Goal: Task Accomplishment & Management: Manage account settings

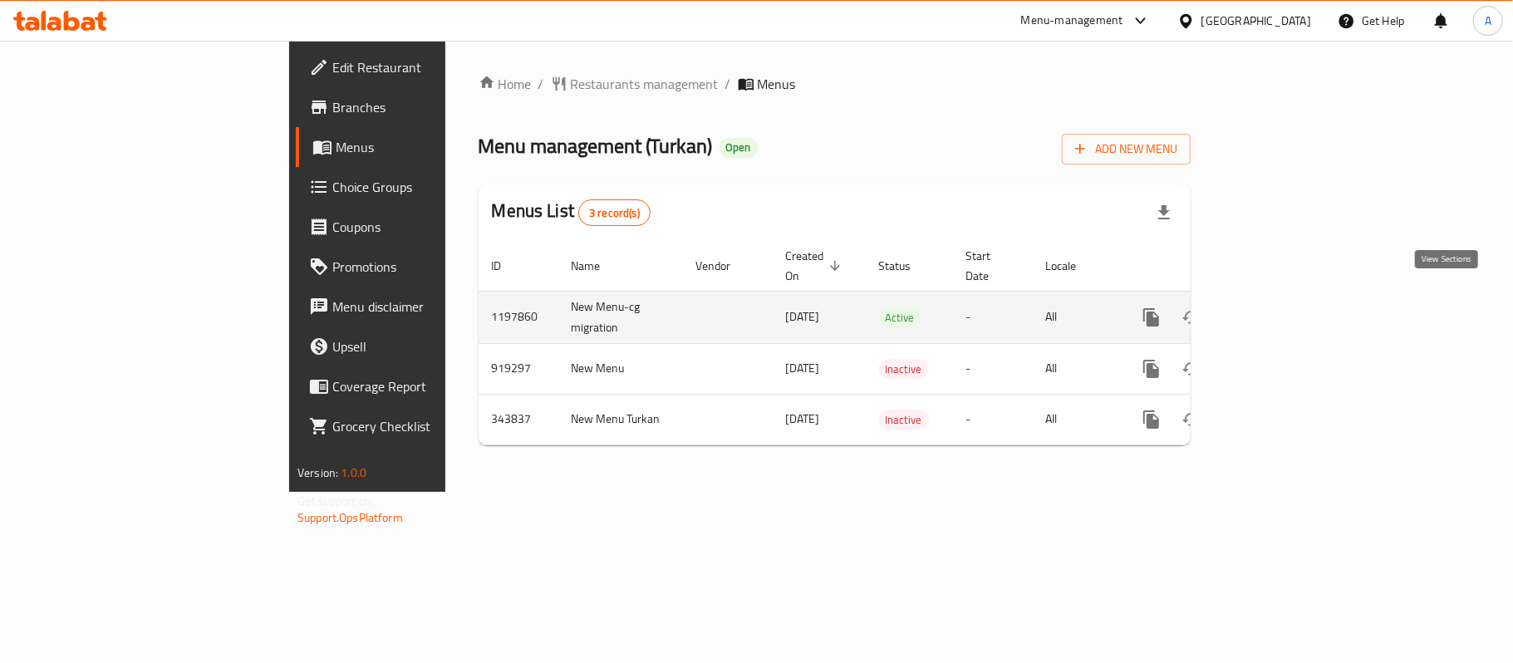
click at [1281, 307] on icon "enhanced table" at bounding box center [1271, 317] width 20 height 20
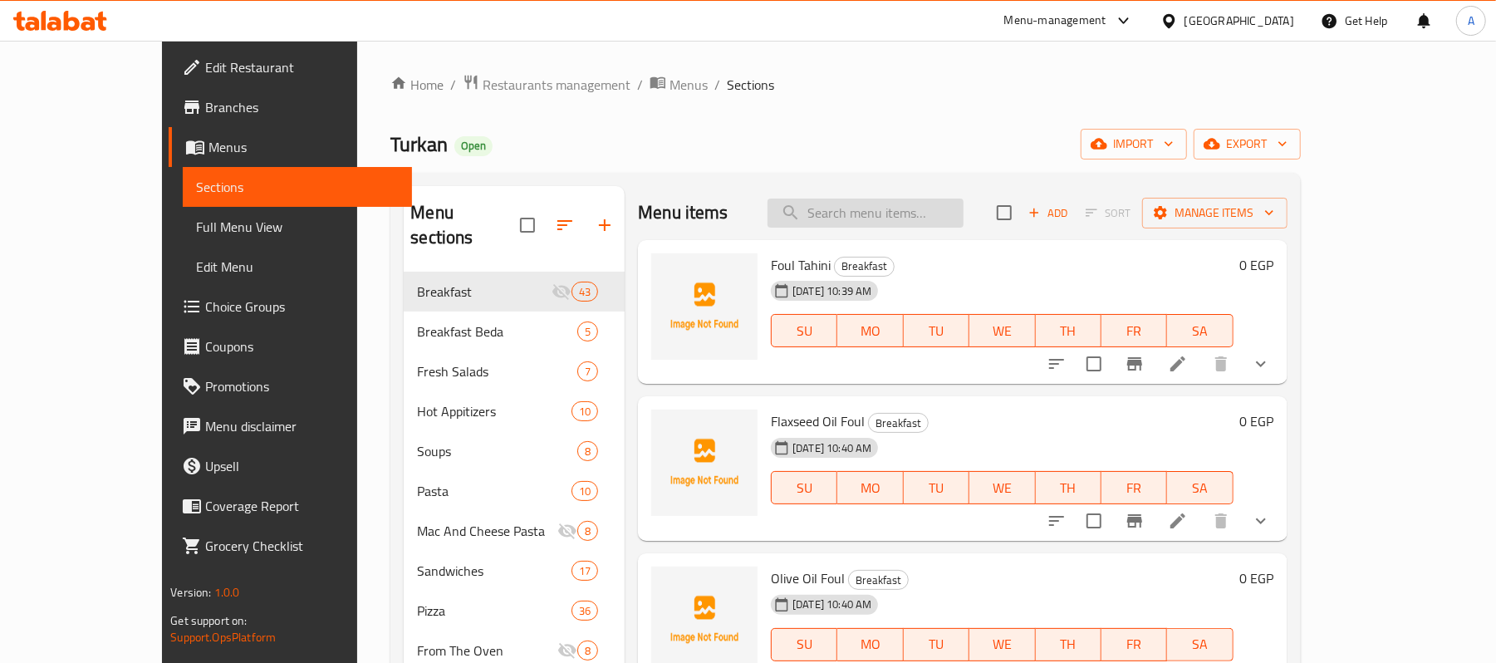
click at [891, 216] on input "search" at bounding box center [866, 213] width 196 height 29
type input "فطر"
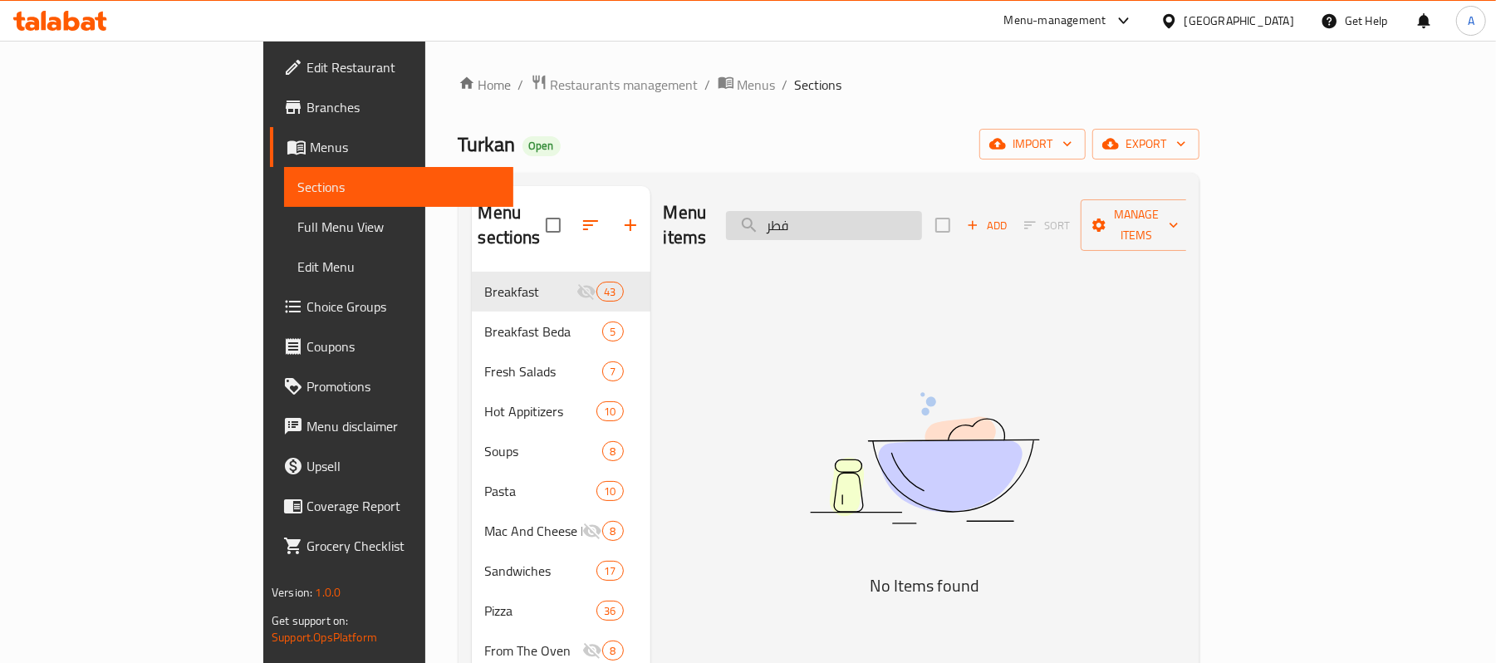
click at [891, 216] on input "فطر" at bounding box center [824, 225] width 196 height 29
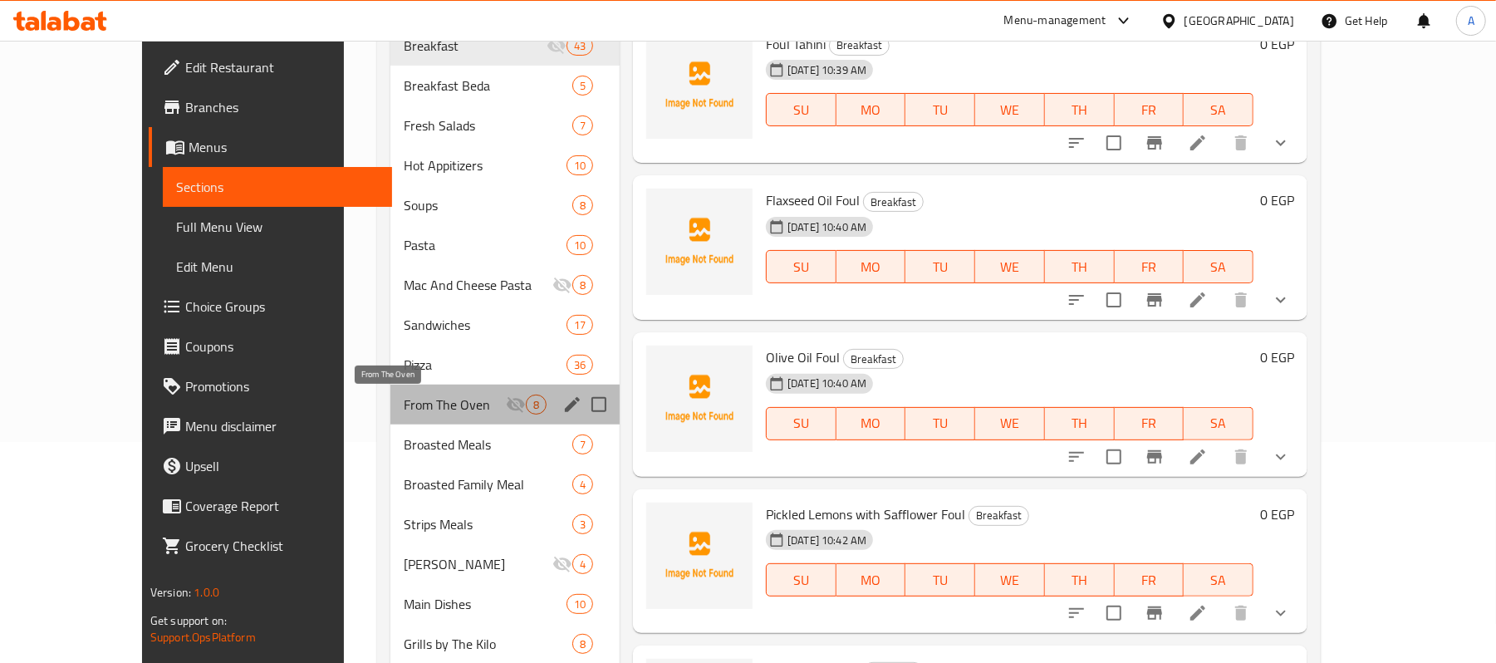
click at [404, 399] on span "From The Oven" at bounding box center [455, 405] width 102 height 20
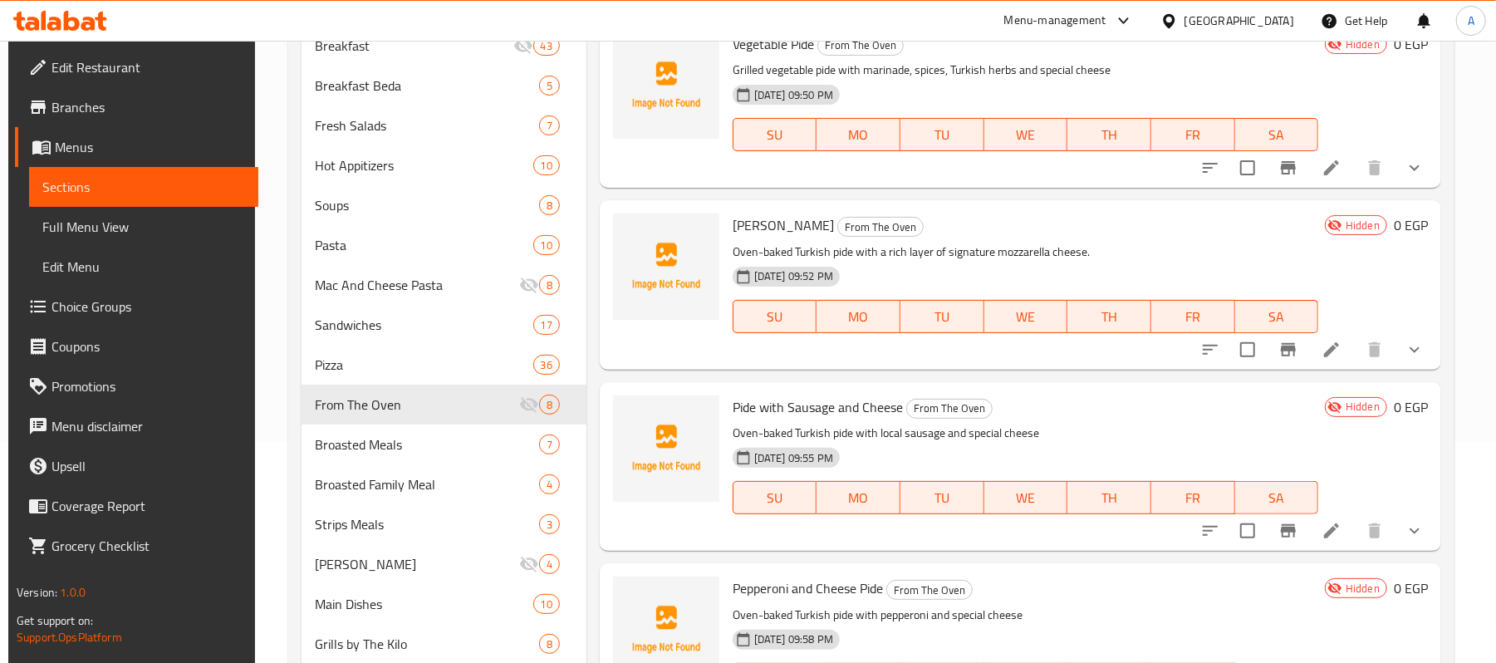
scroll to position [110, 0]
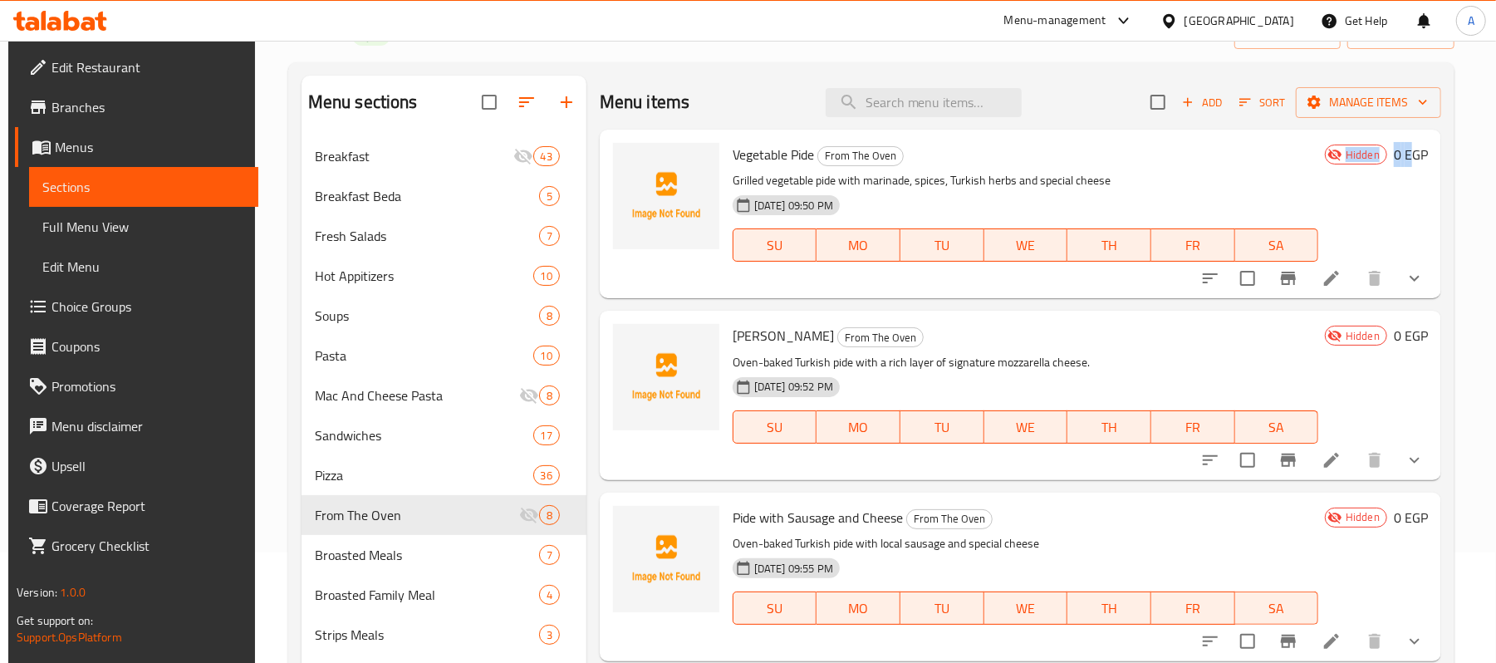
click at [1406, 259] on div "Vegetable Pide From The Oven Grilled vegetable pide with marinade, spices, Turk…" at bounding box center [1080, 213] width 709 height 155
click at [1405, 274] on icon "show more" at bounding box center [1415, 278] width 20 height 20
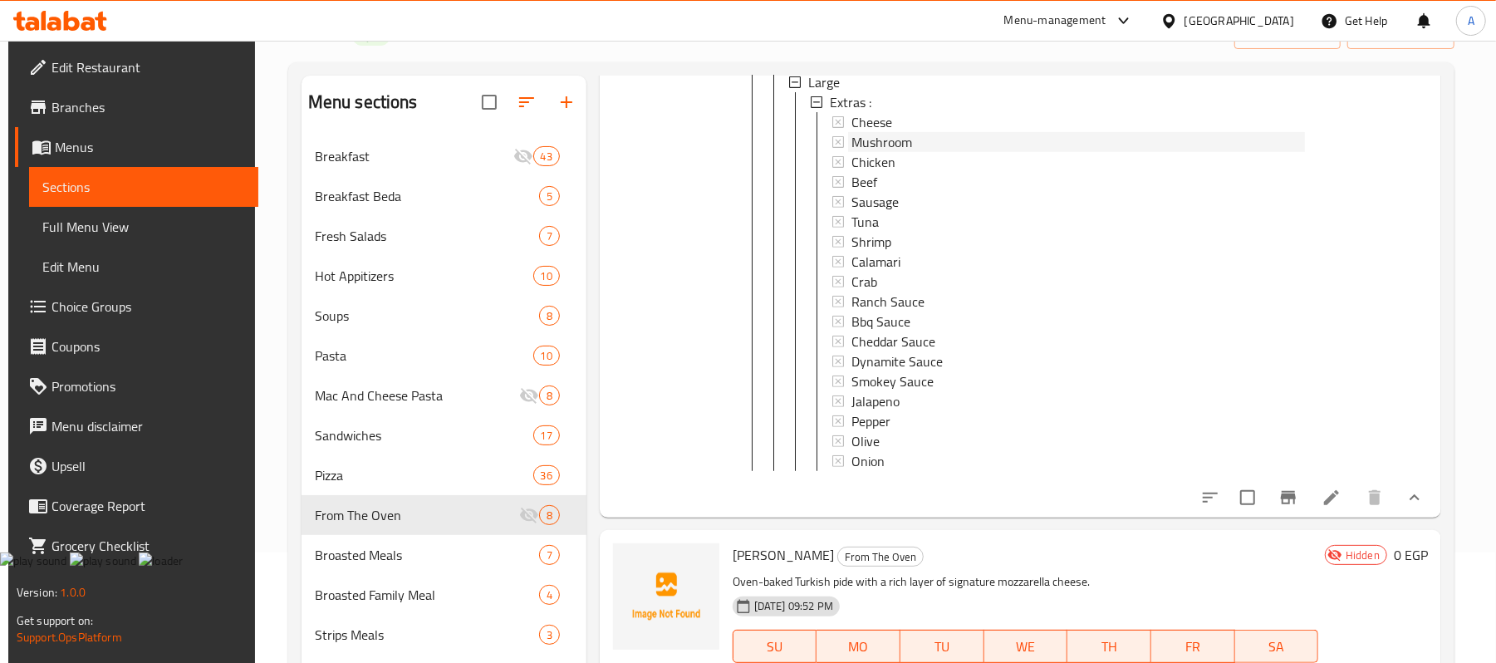
scroll to position [587, 0]
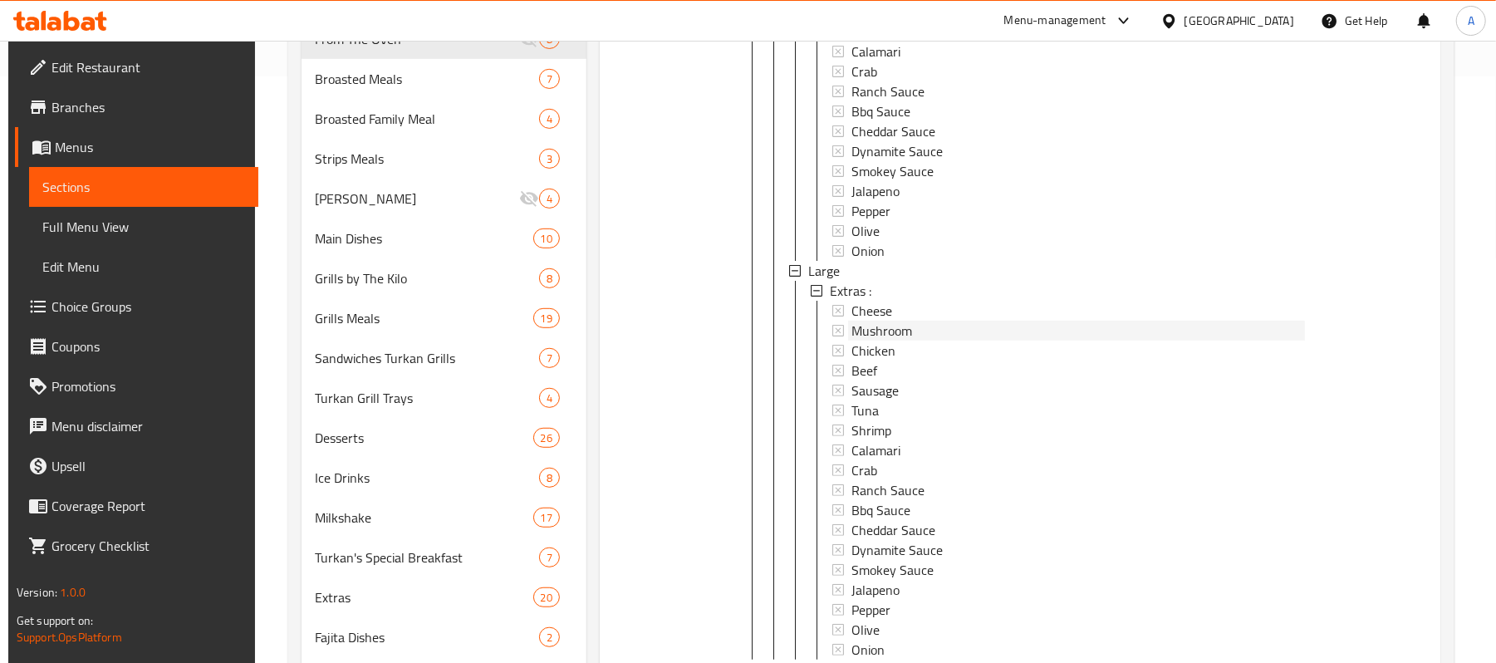
click at [884, 326] on span "Mushroom" at bounding box center [882, 331] width 61 height 20
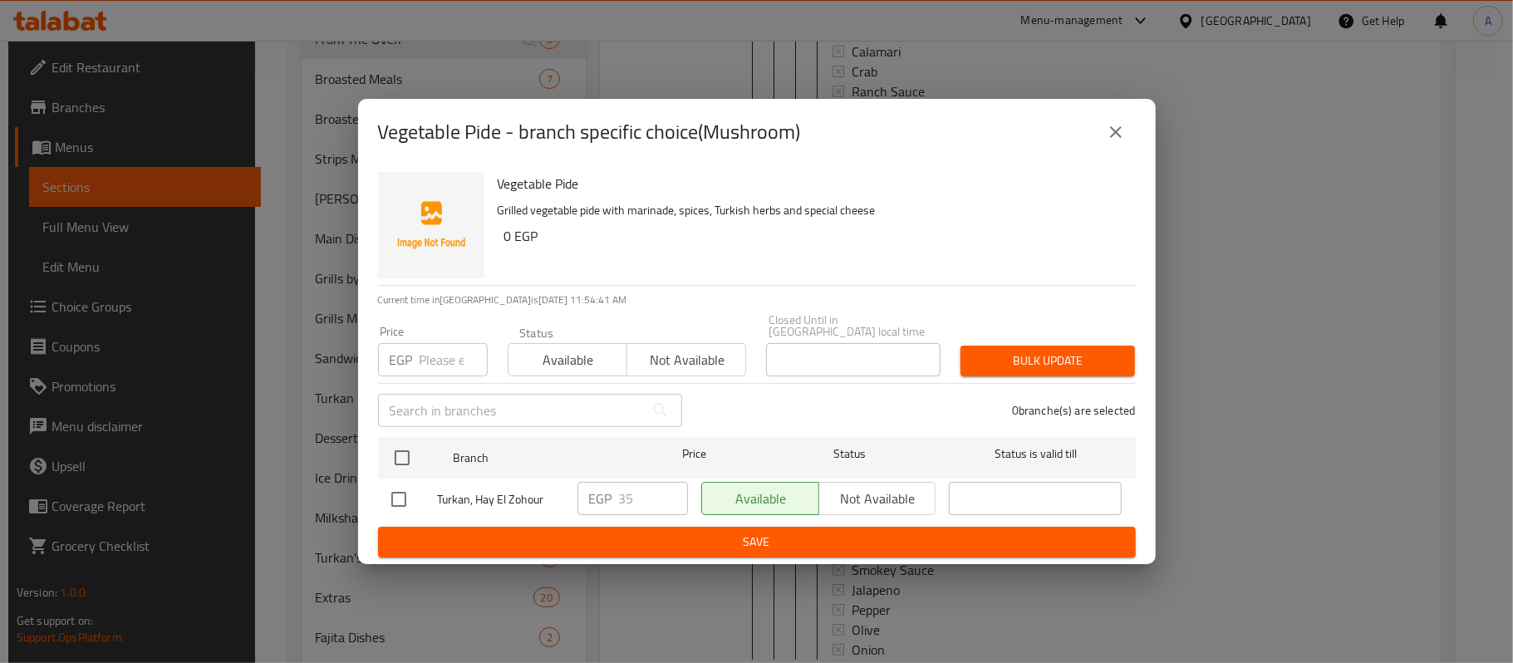
click at [1120, 137] on icon "close" at bounding box center [1116, 132] width 20 height 20
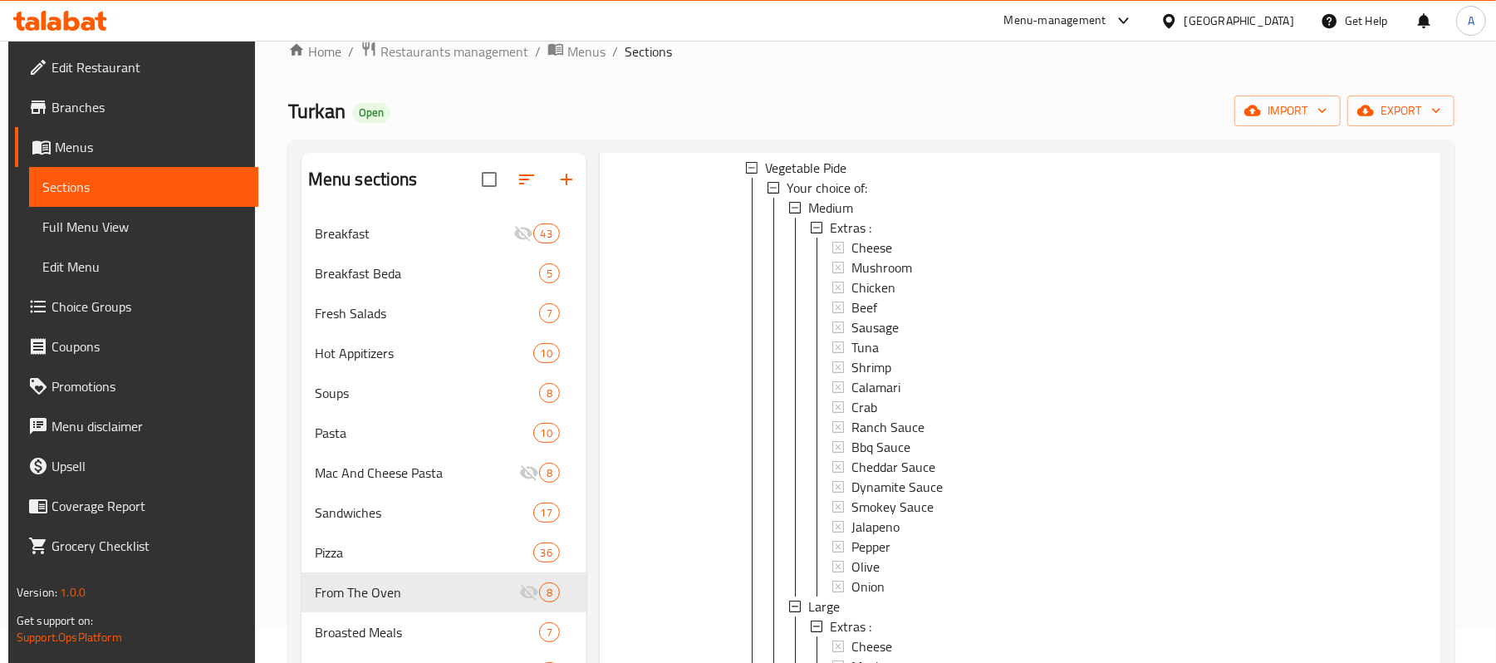
scroll to position [110, 0]
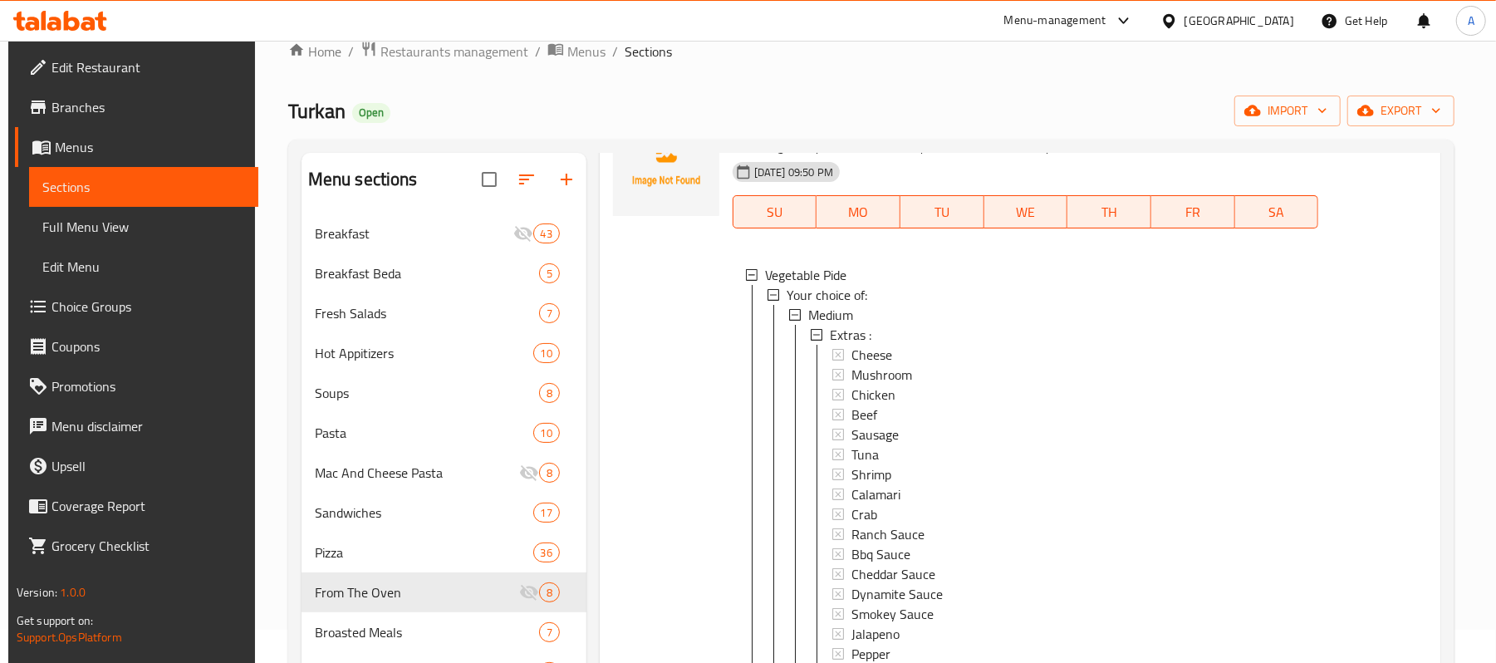
click at [875, 376] on span "Mushroom" at bounding box center [882, 375] width 61 height 20
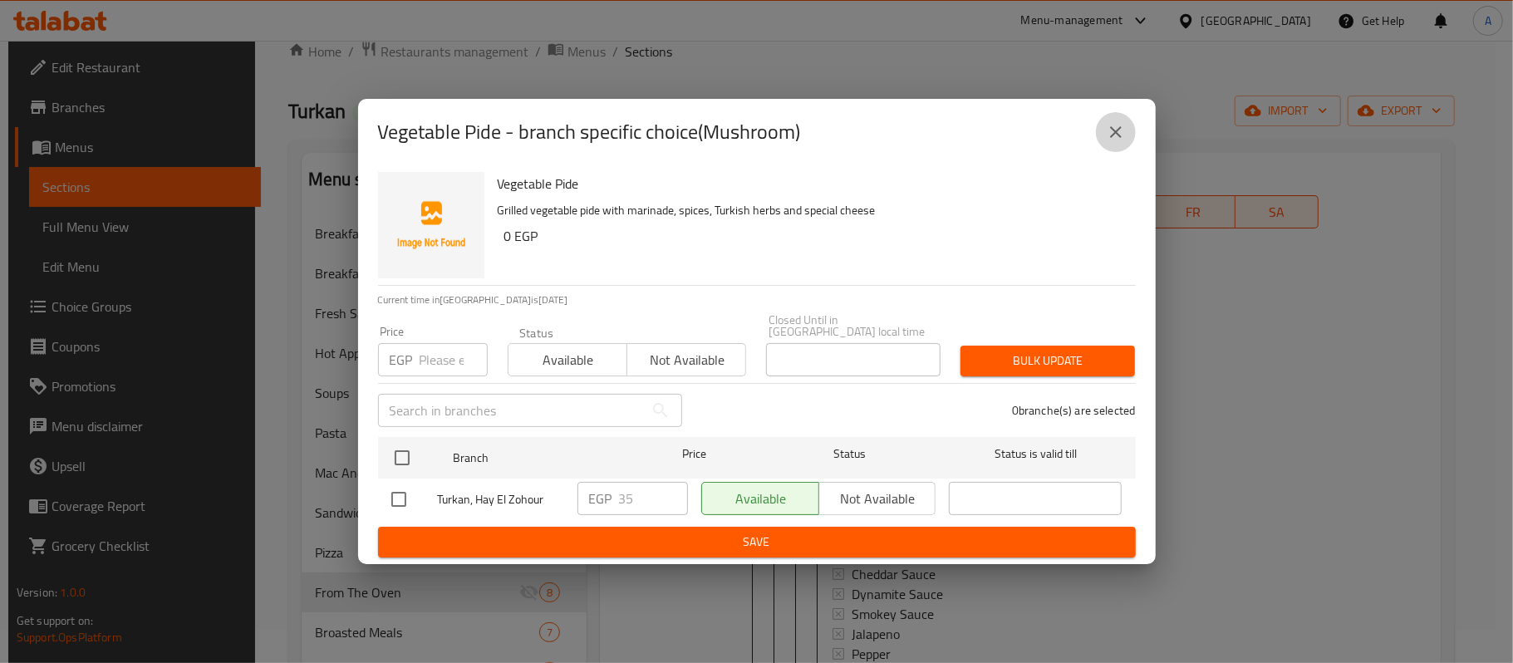
click at [1114, 142] on icon "close" at bounding box center [1116, 132] width 20 height 20
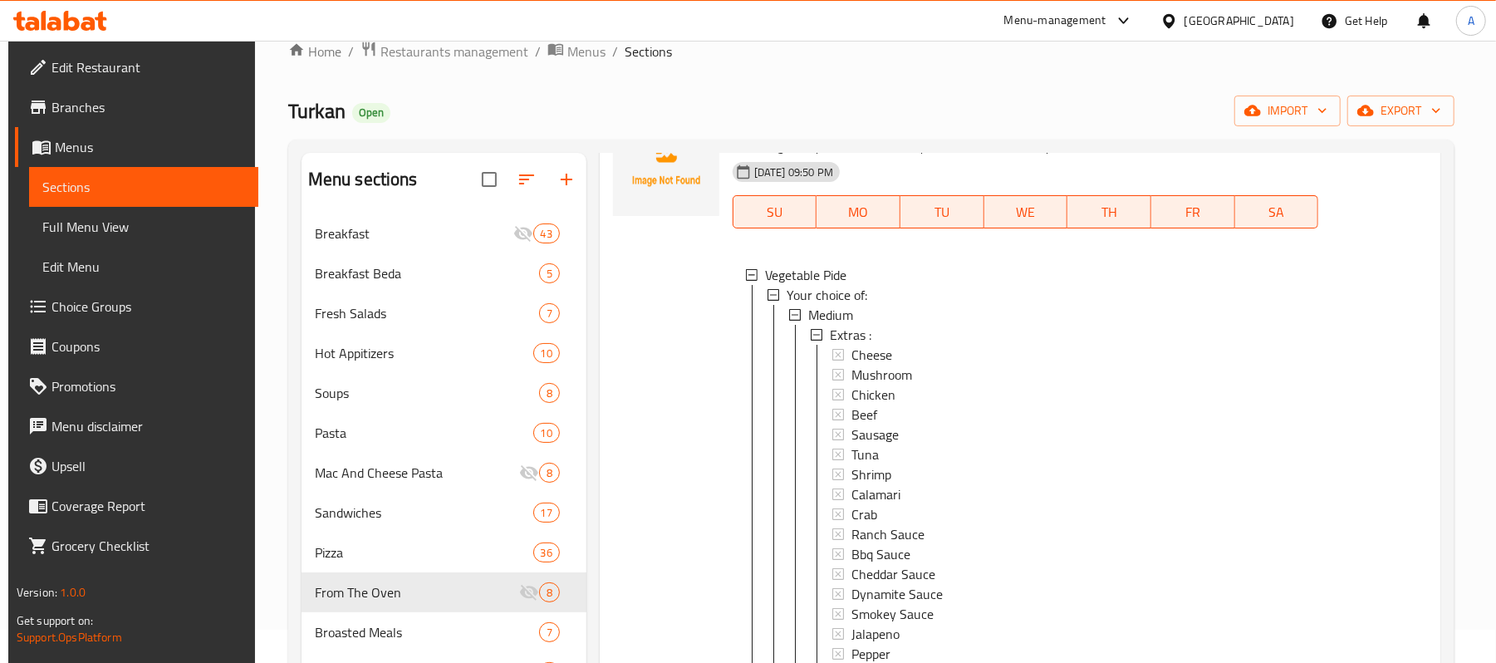
scroll to position [0, 0]
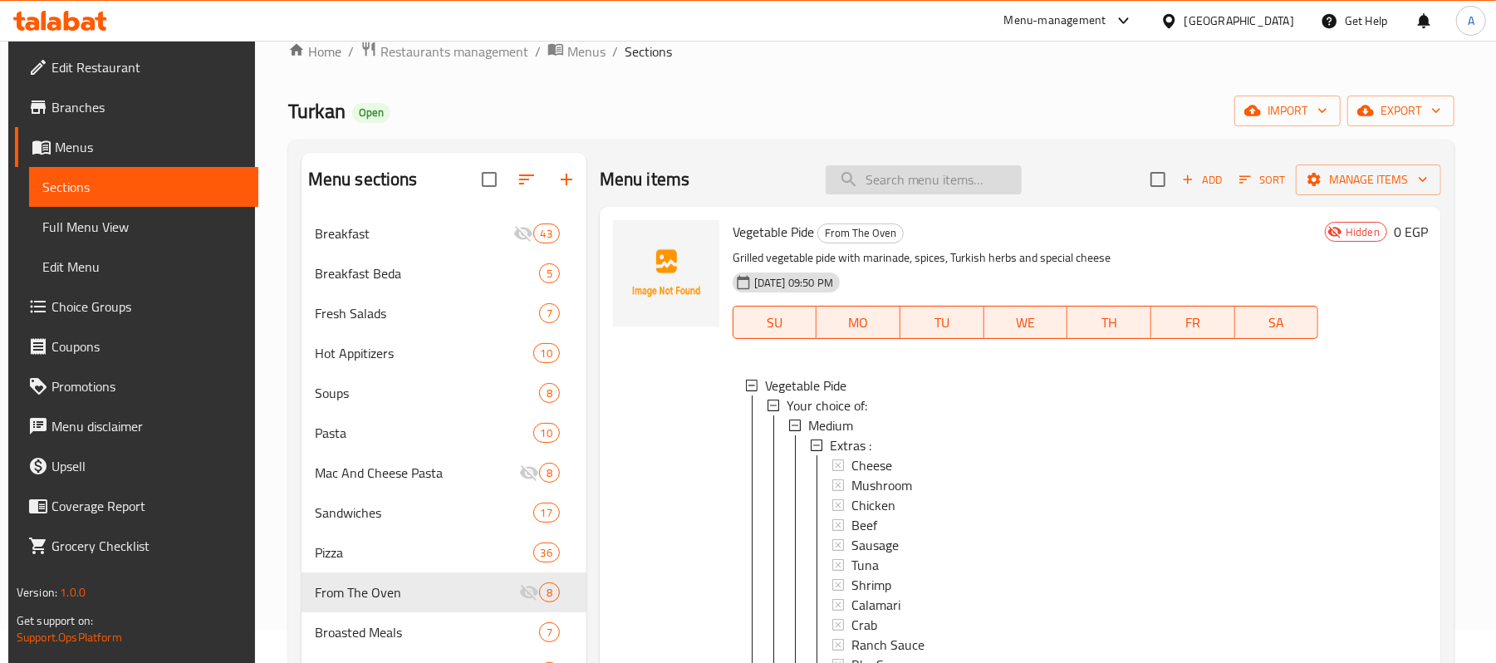
click at [921, 173] on input "search" at bounding box center [924, 179] width 196 height 29
type input "ق"
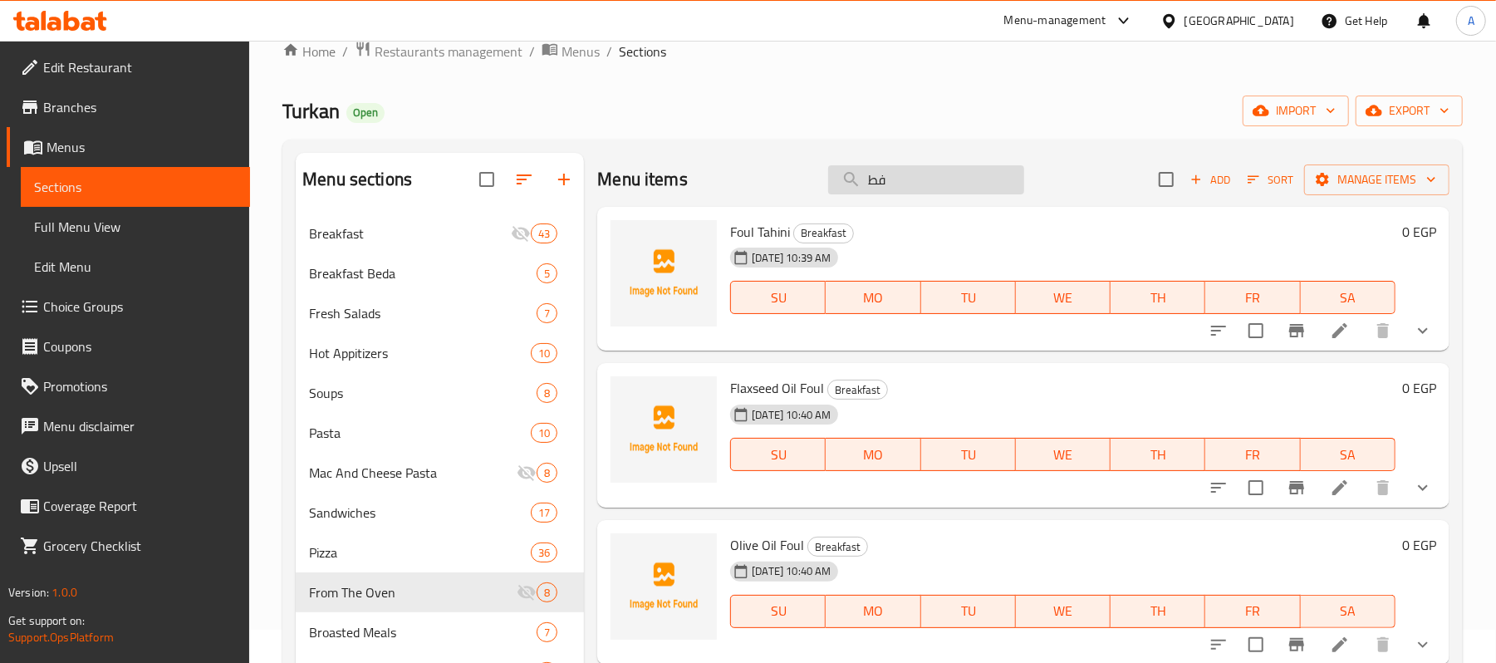
type input "فطر"
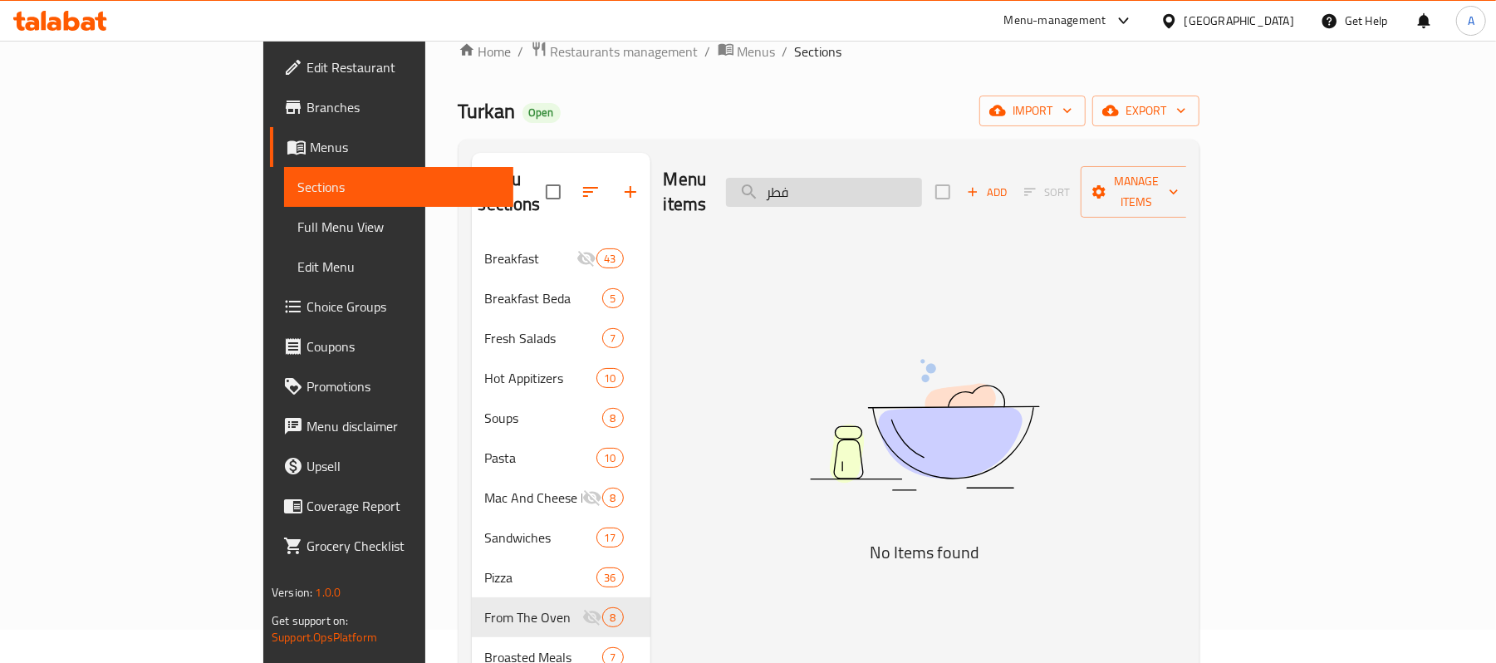
click at [921, 178] on input "فطر" at bounding box center [824, 192] width 196 height 29
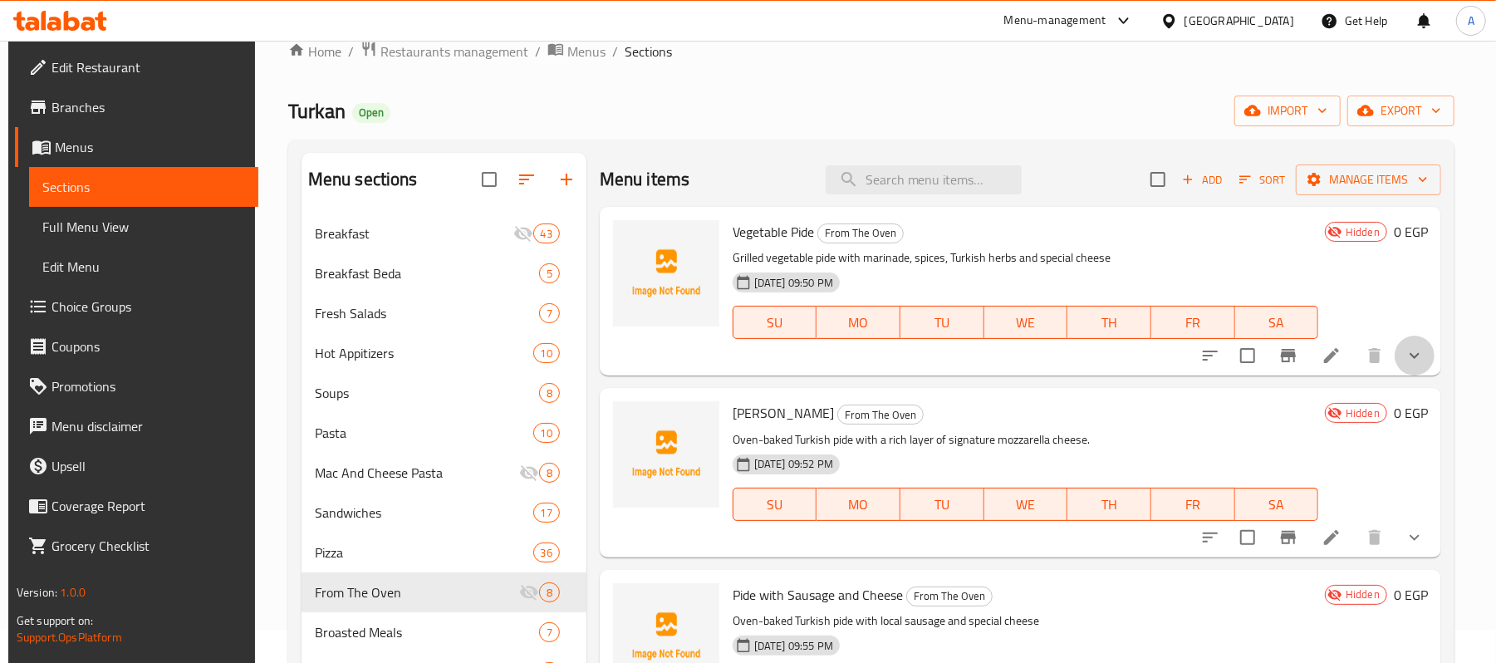
click at [1422, 356] on button "show more" at bounding box center [1415, 356] width 40 height 40
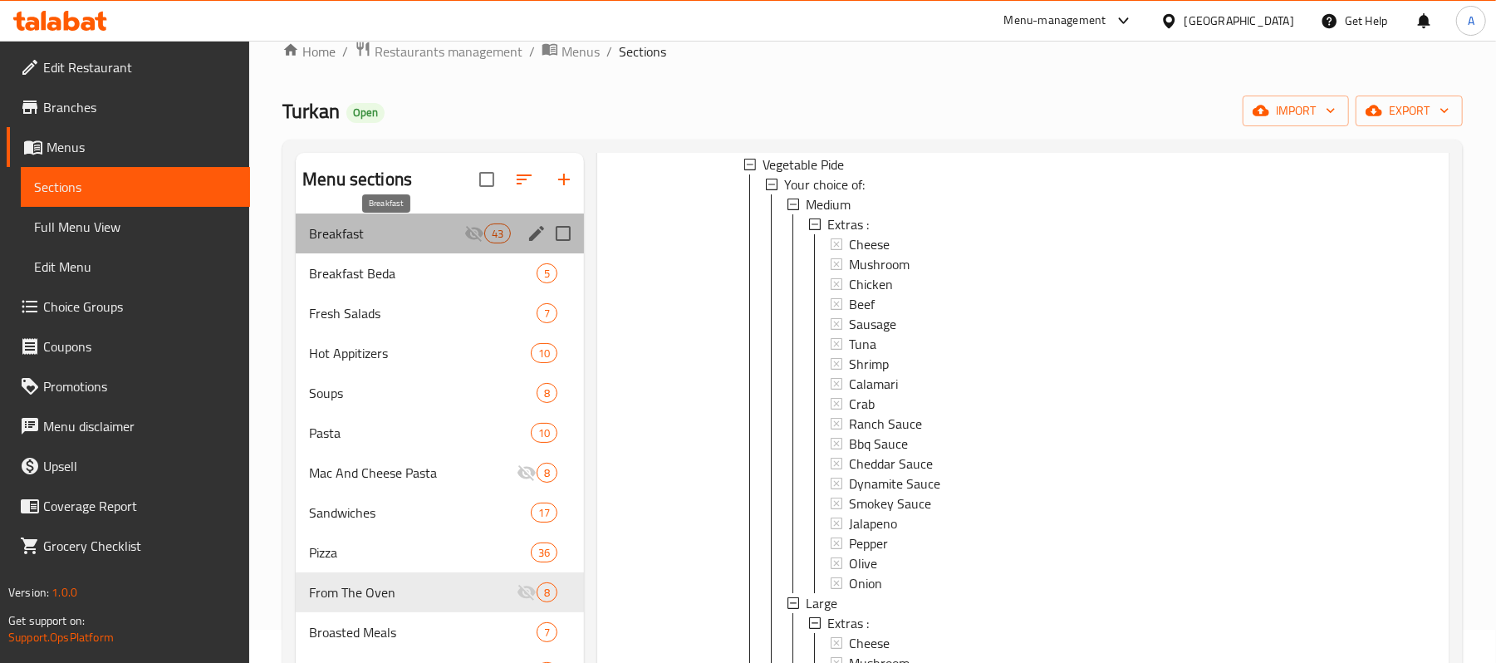
click at [361, 241] on span "Breakfast" at bounding box center [386, 233] width 155 height 20
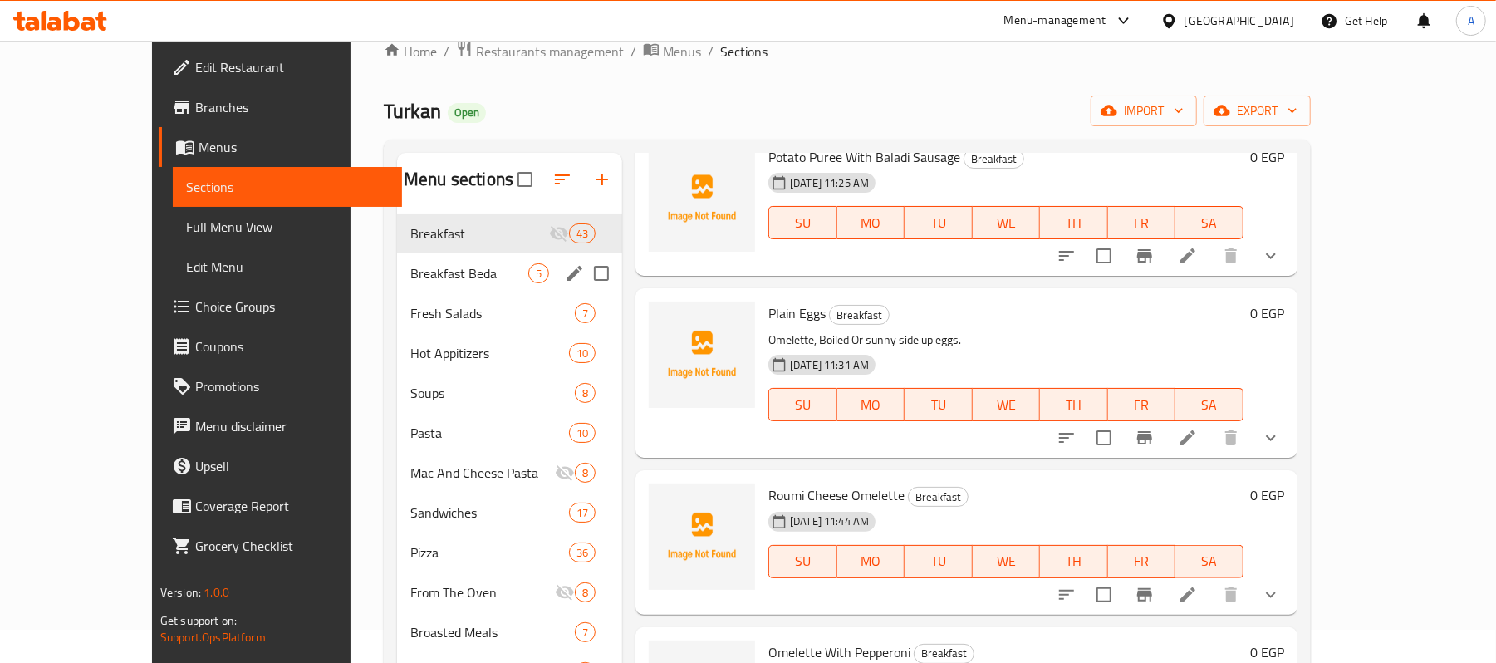
scroll to position [3212, 0]
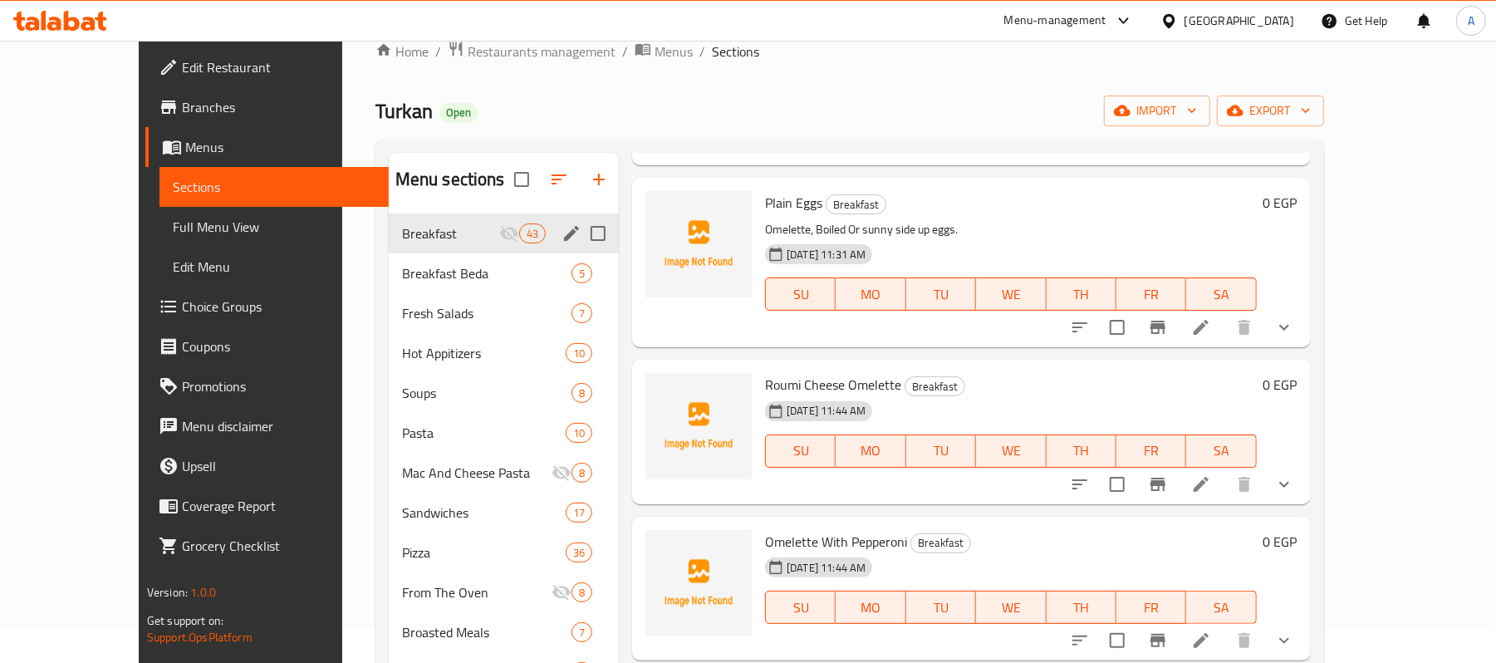
click at [402, 269] on span "Breakfast Beda" at bounding box center [486, 273] width 169 height 20
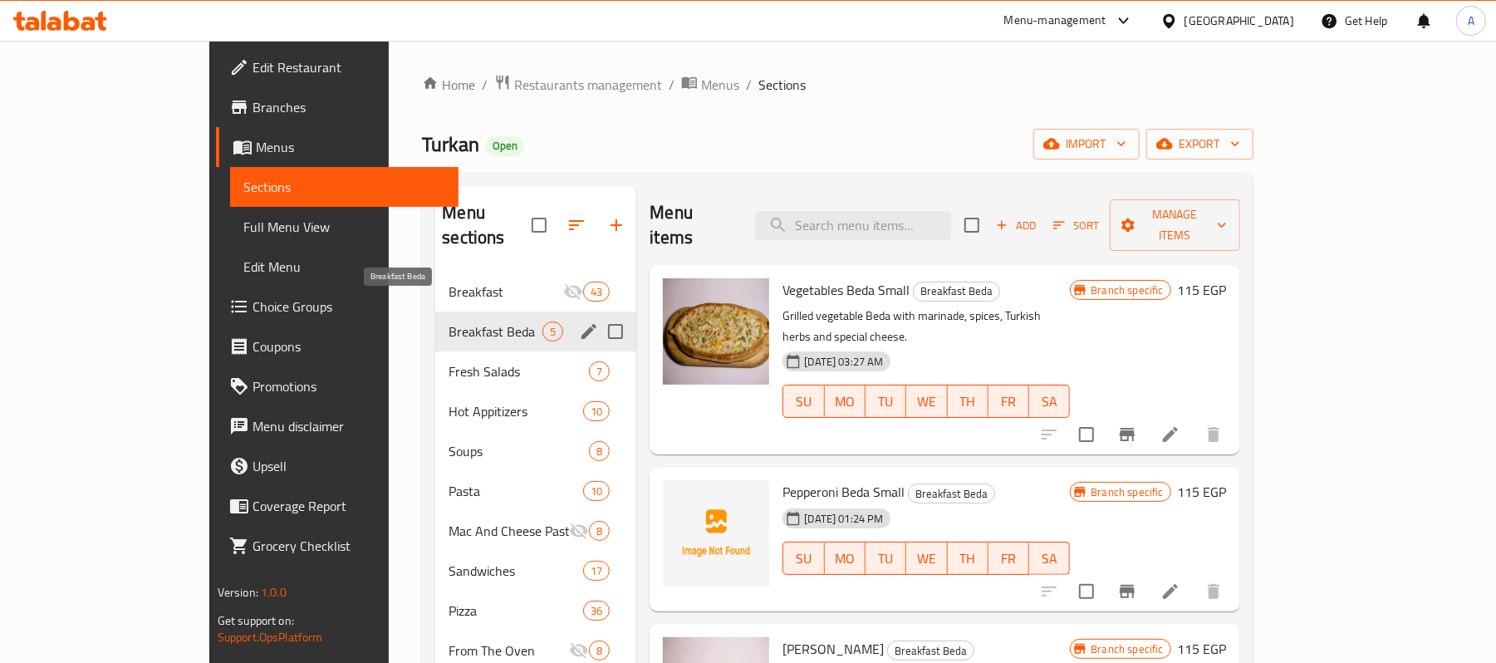
click at [449, 322] on span "Breakfast Beda" at bounding box center [496, 332] width 94 height 20
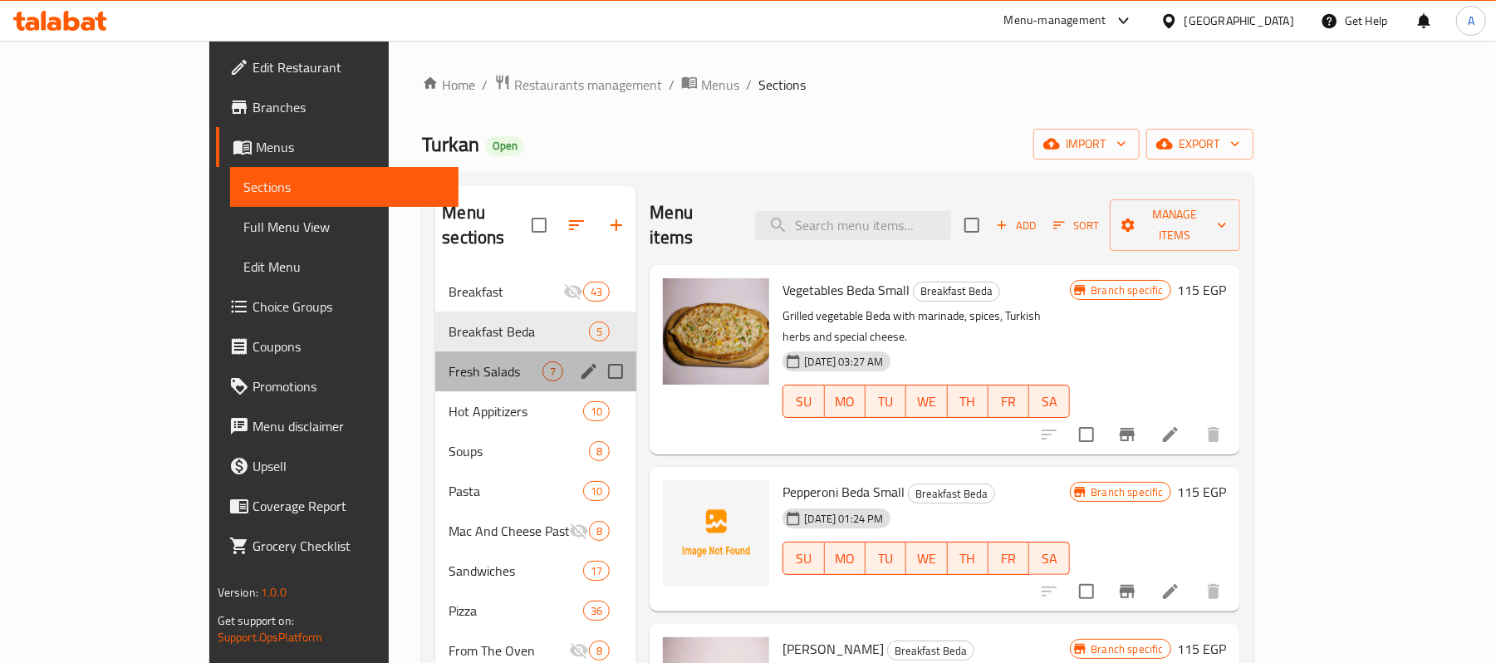
click at [435, 363] on div "Fresh Salads 7" at bounding box center [535, 371] width 201 height 40
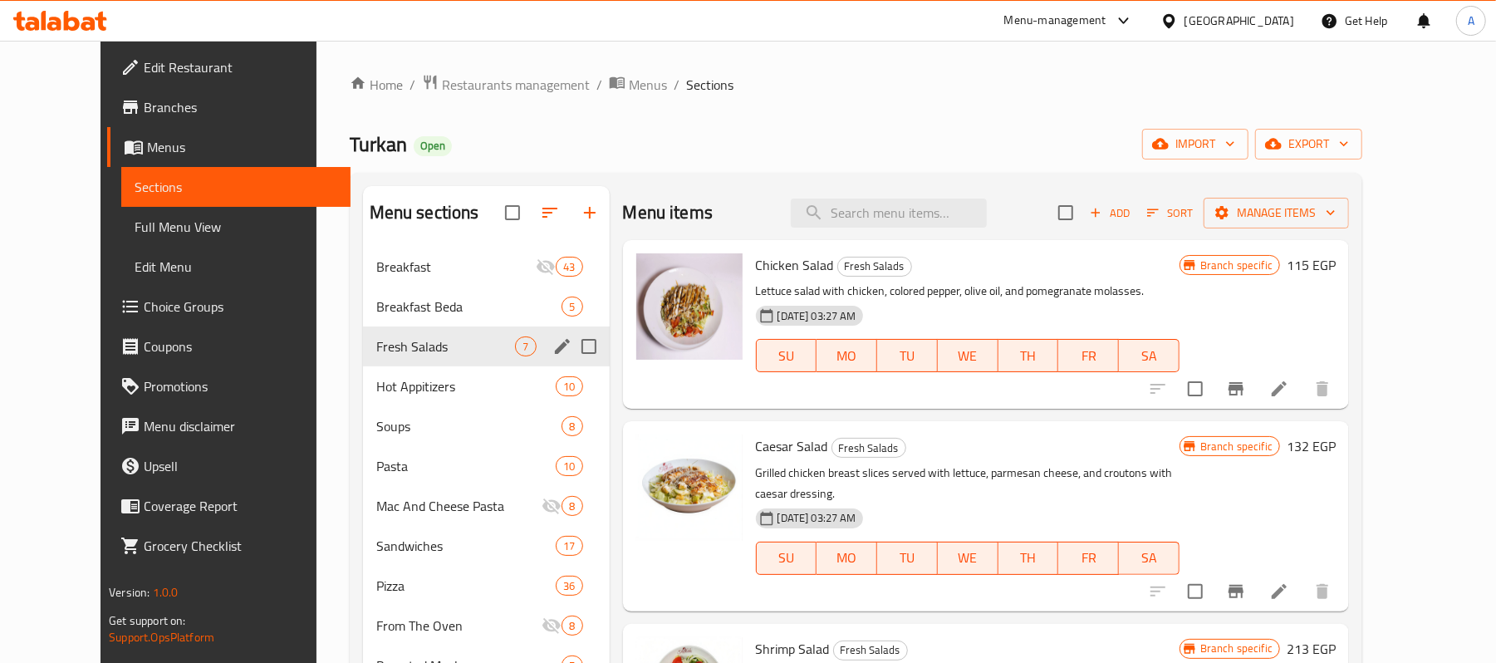
click at [402, 359] on div "Fresh Salads 7" at bounding box center [486, 346] width 247 height 40
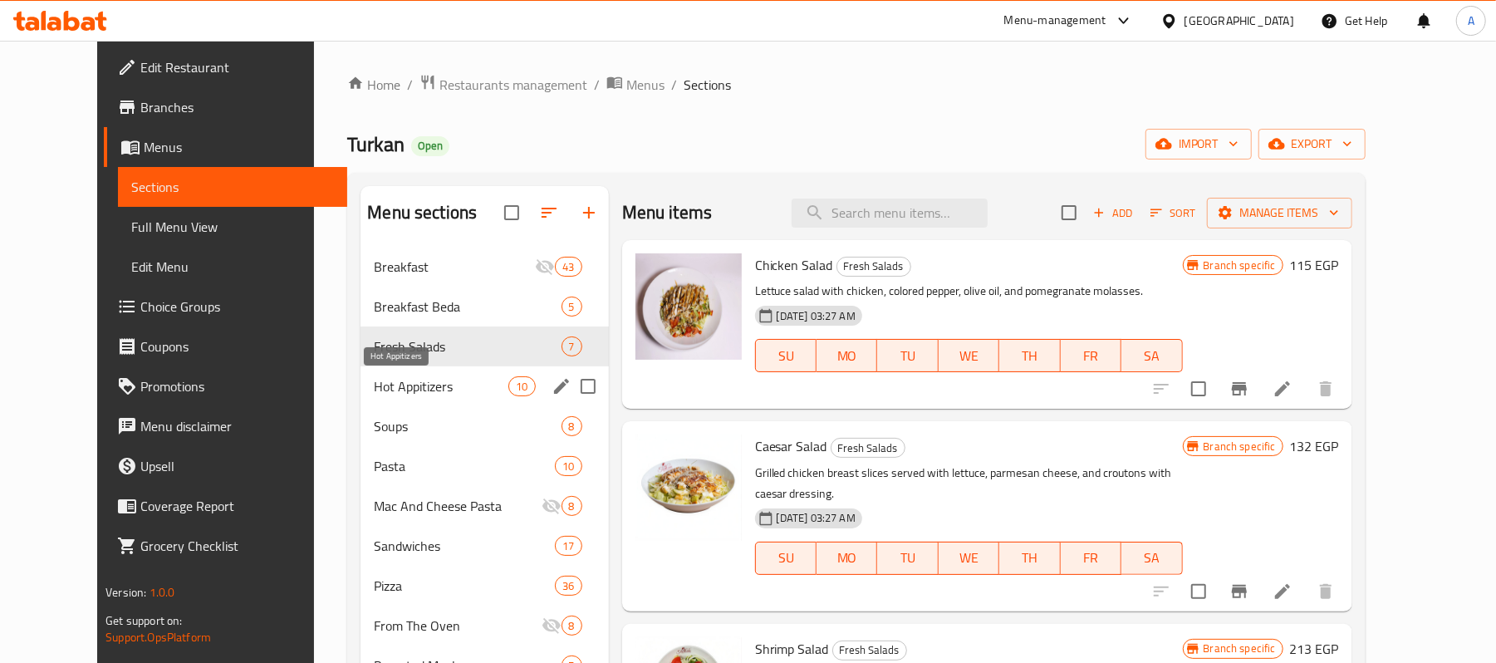
click at [390, 387] on span "Hot Appitizers" at bounding box center [441, 386] width 135 height 20
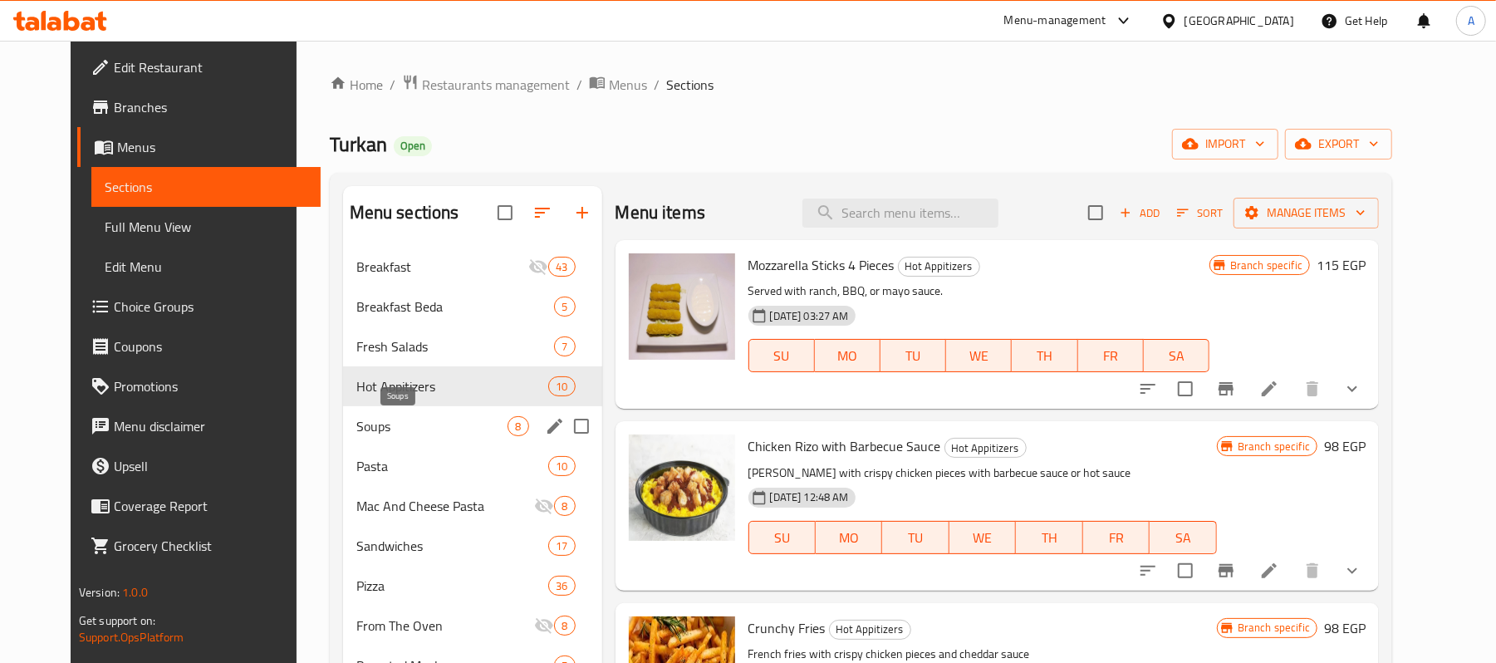
click at [354, 400] on div "Hot Appitizers 10" at bounding box center [472, 386] width 259 height 40
click at [349, 443] on div "Soups 8" at bounding box center [472, 426] width 259 height 40
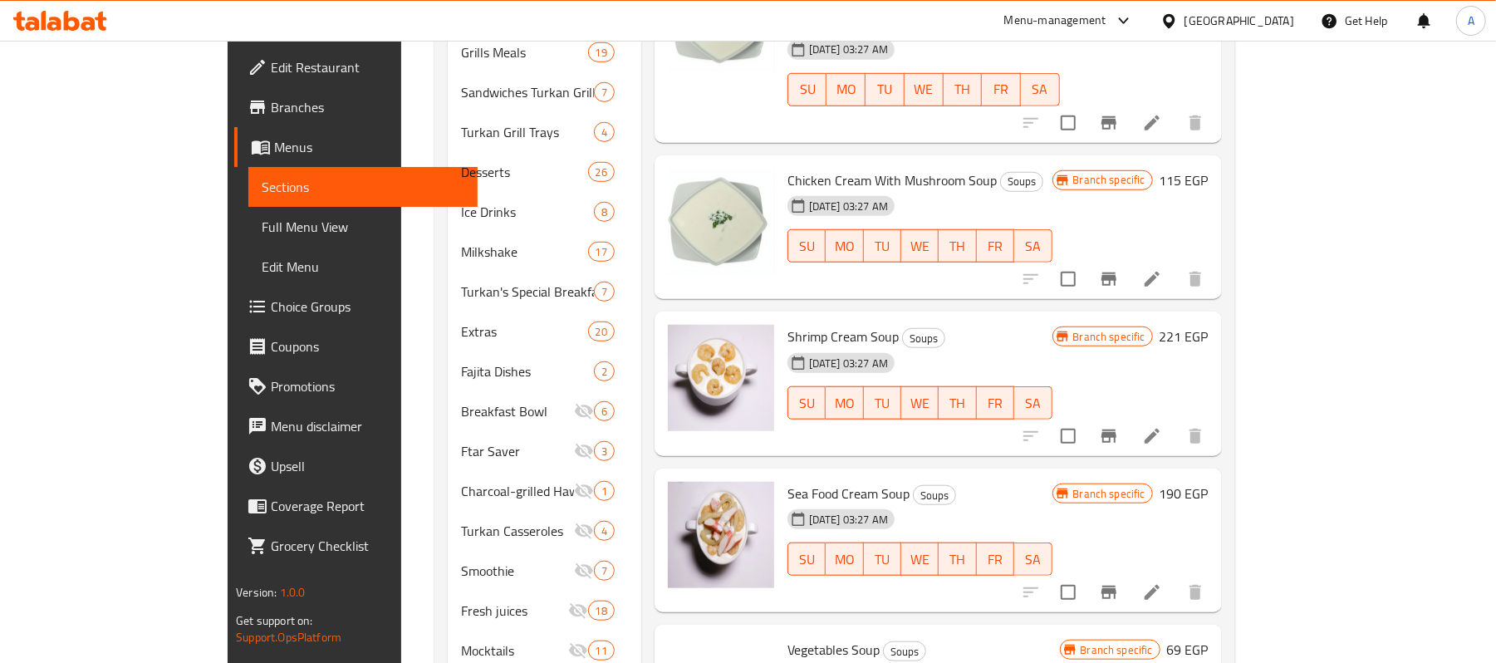
scroll to position [994, 0]
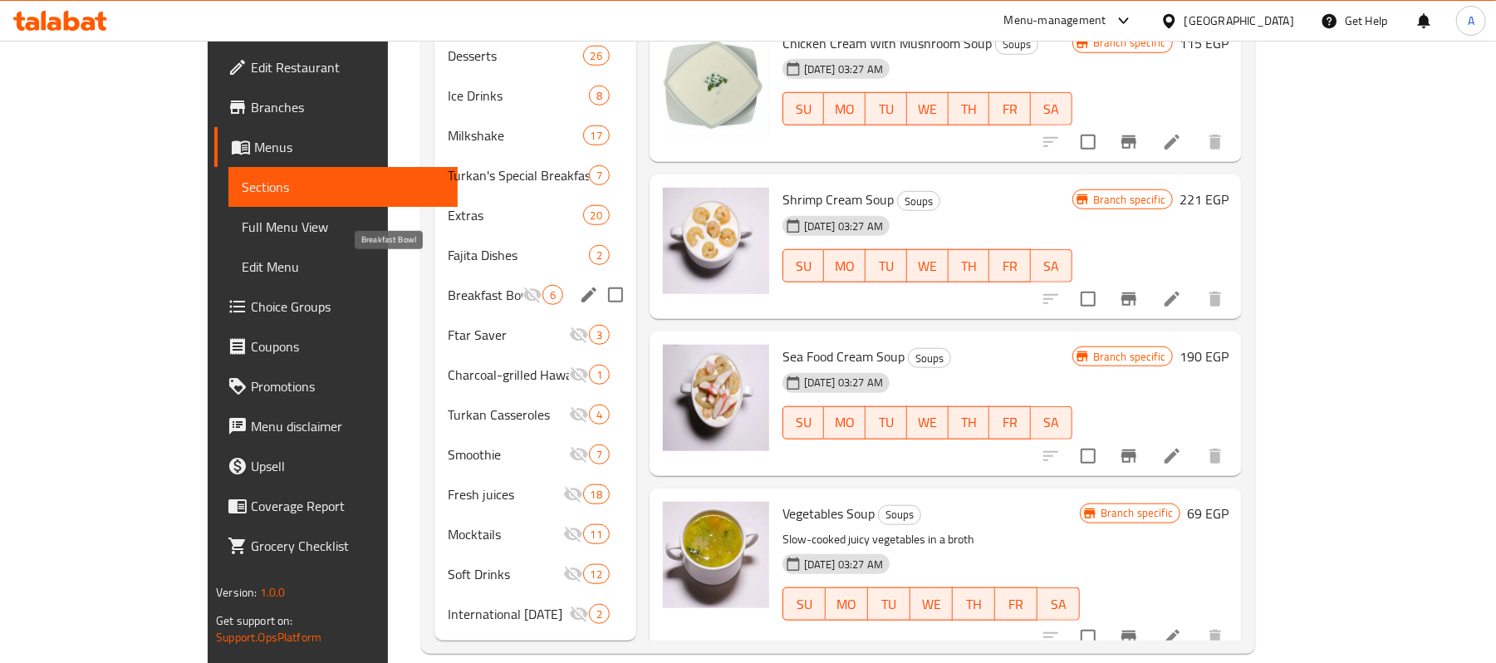
click at [448, 245] on span "Fajita Dishes" at bounding box center [518, 255] width 141 height 20
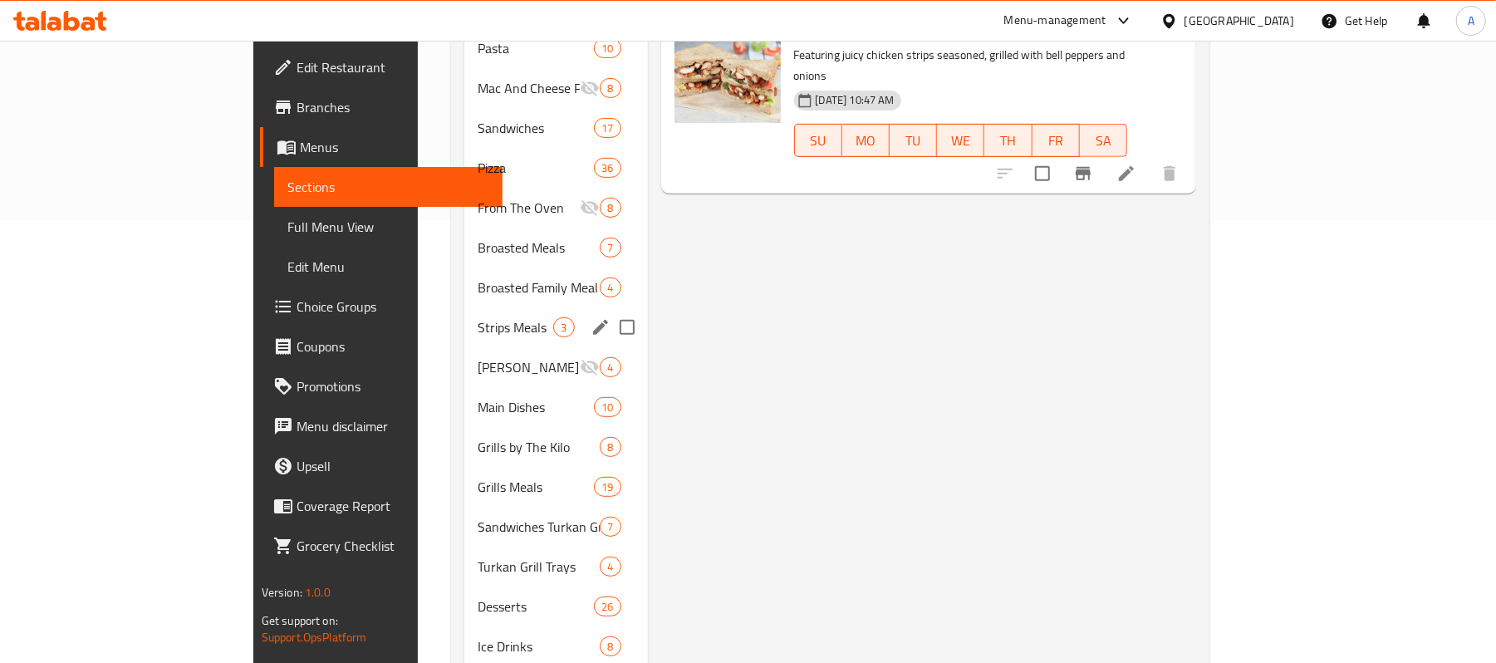
click at [464, 307] on div "Strips Meals 3" at bounding box center [555, 327] width 183 height 40
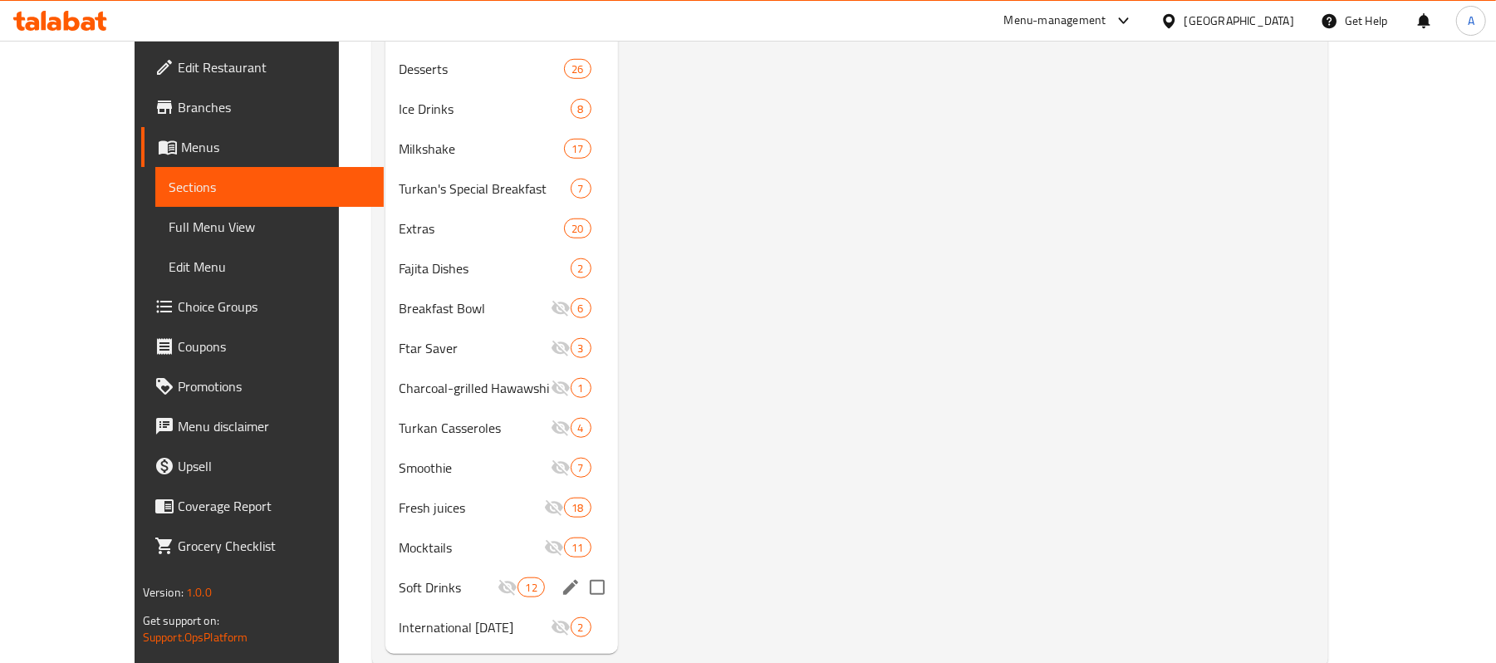
scroll to position [994, 0]
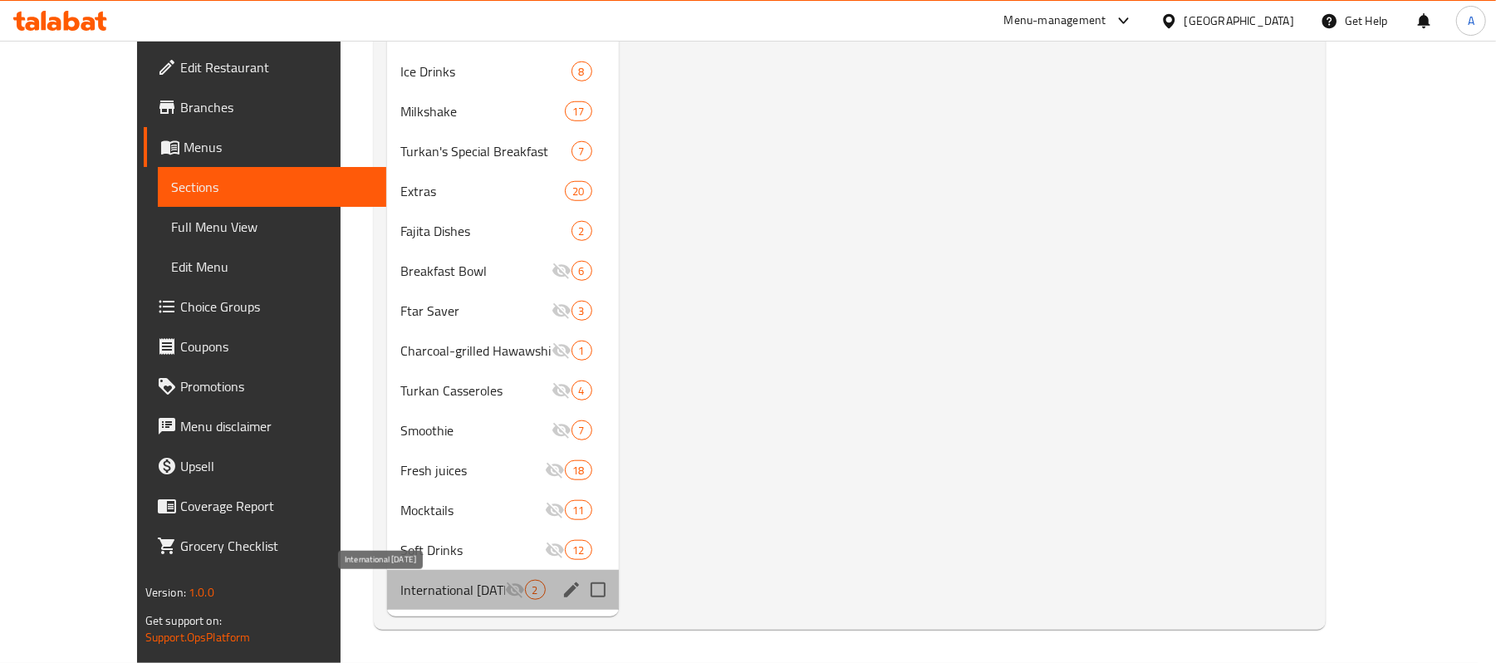
click at [400, 580] on span "International [DATE]" at bounding box center [452, 590] width 104 height 20
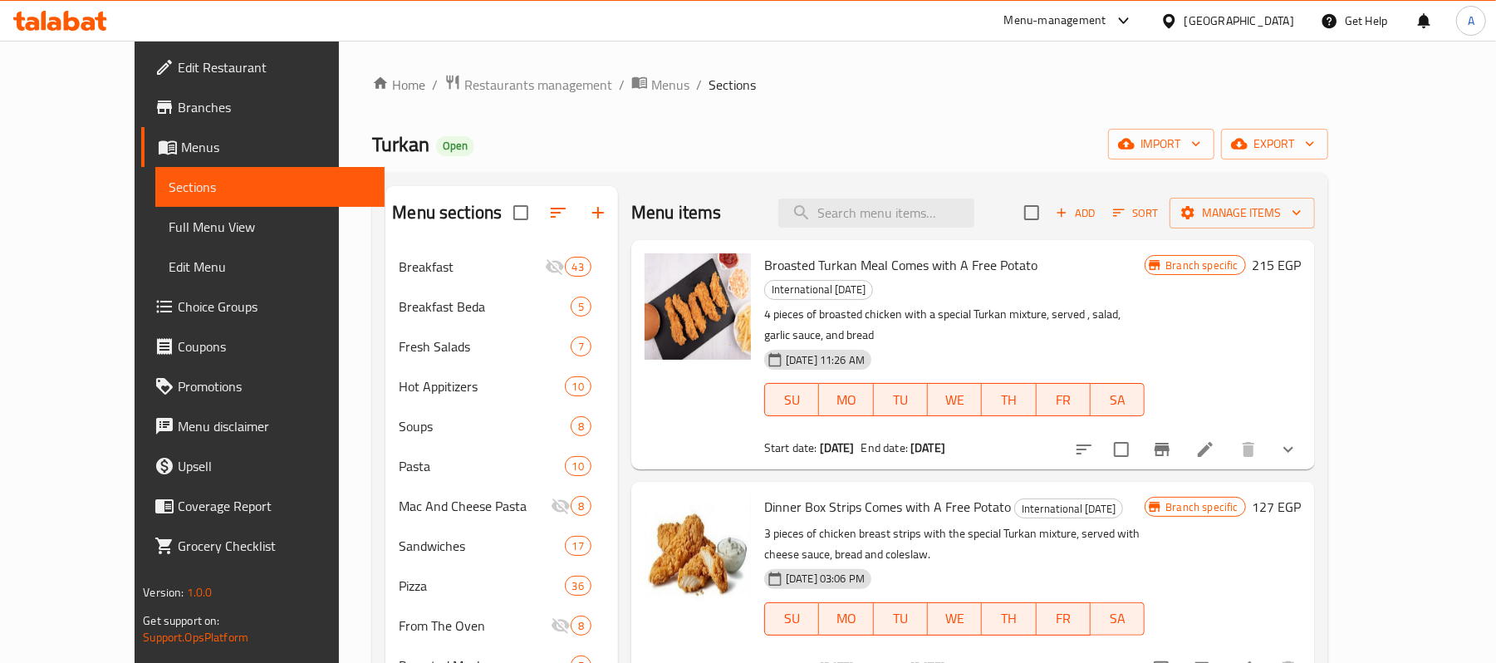
scroll to position [665, 0]
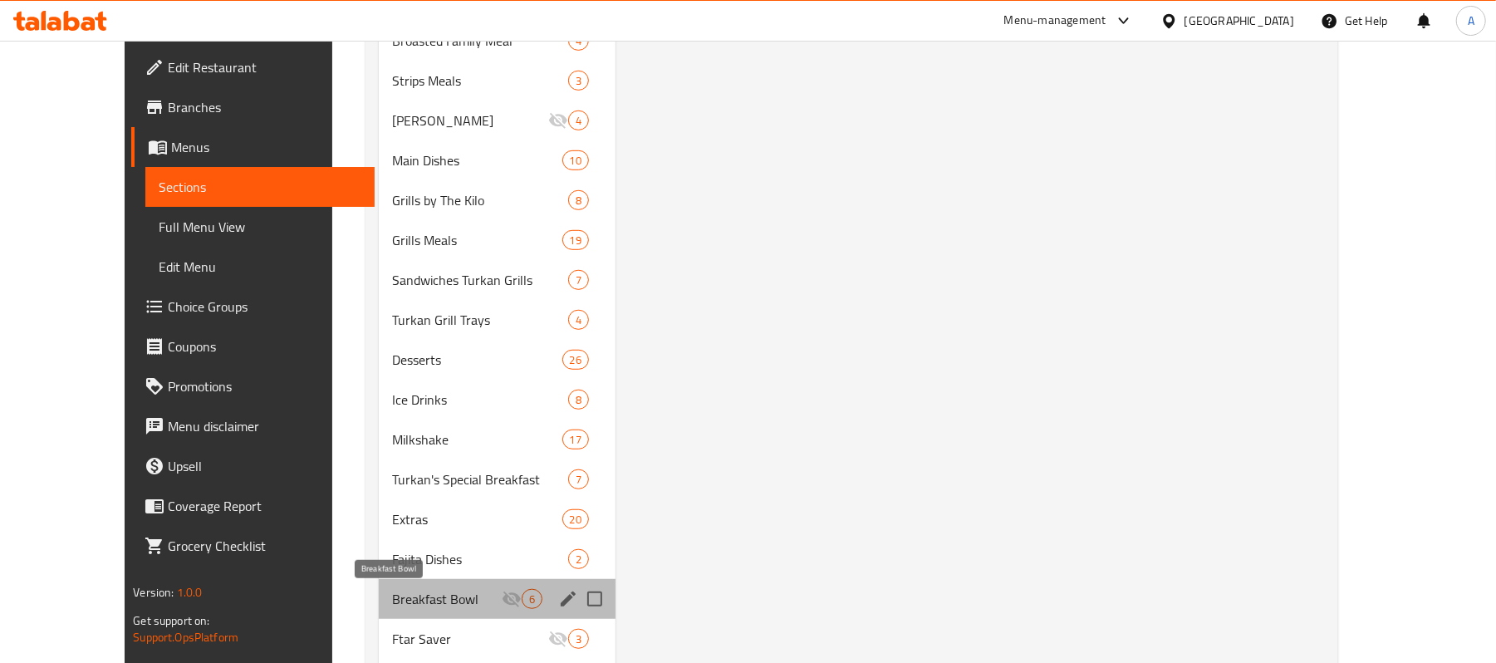
click at [393, 592] on span "Breakfast Bowl" at bounding box center [446, 599] width 109 height 20
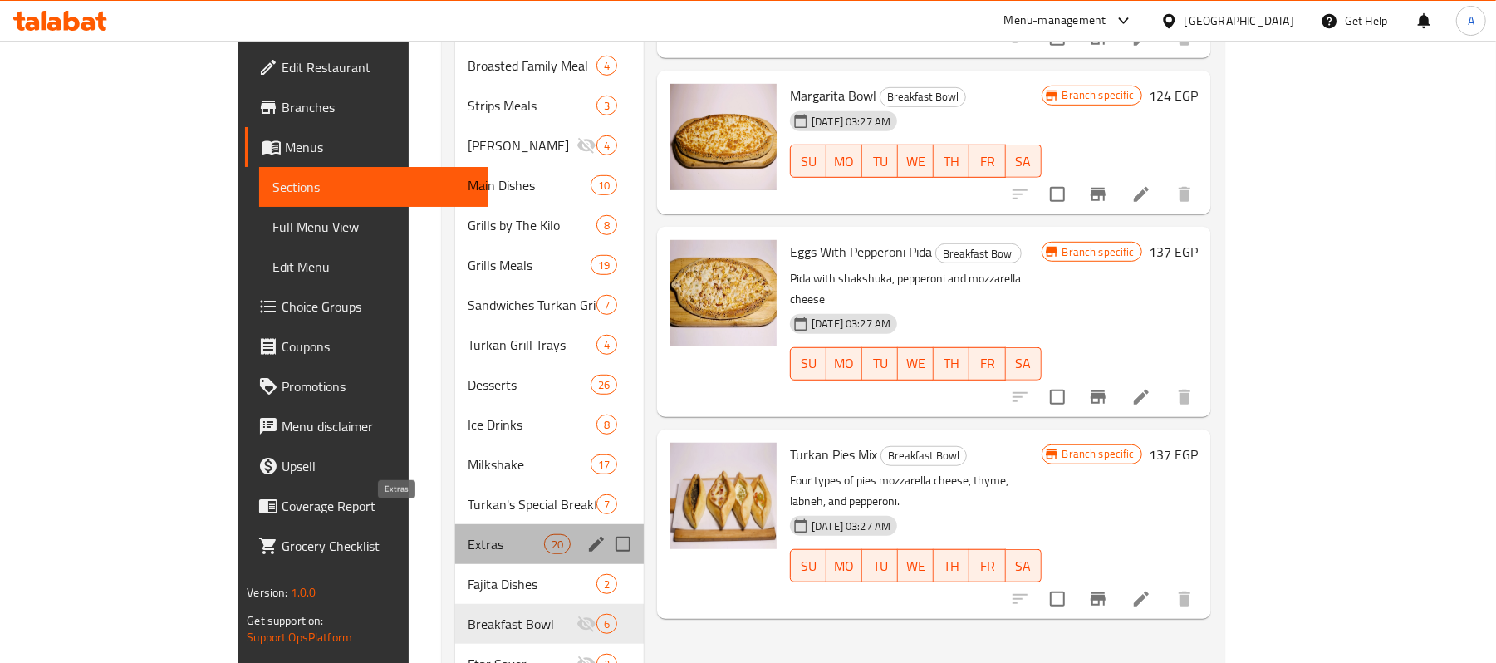
click at [469, 534] on span "Extras" at bounding box center [507, 544] width 76 height 20
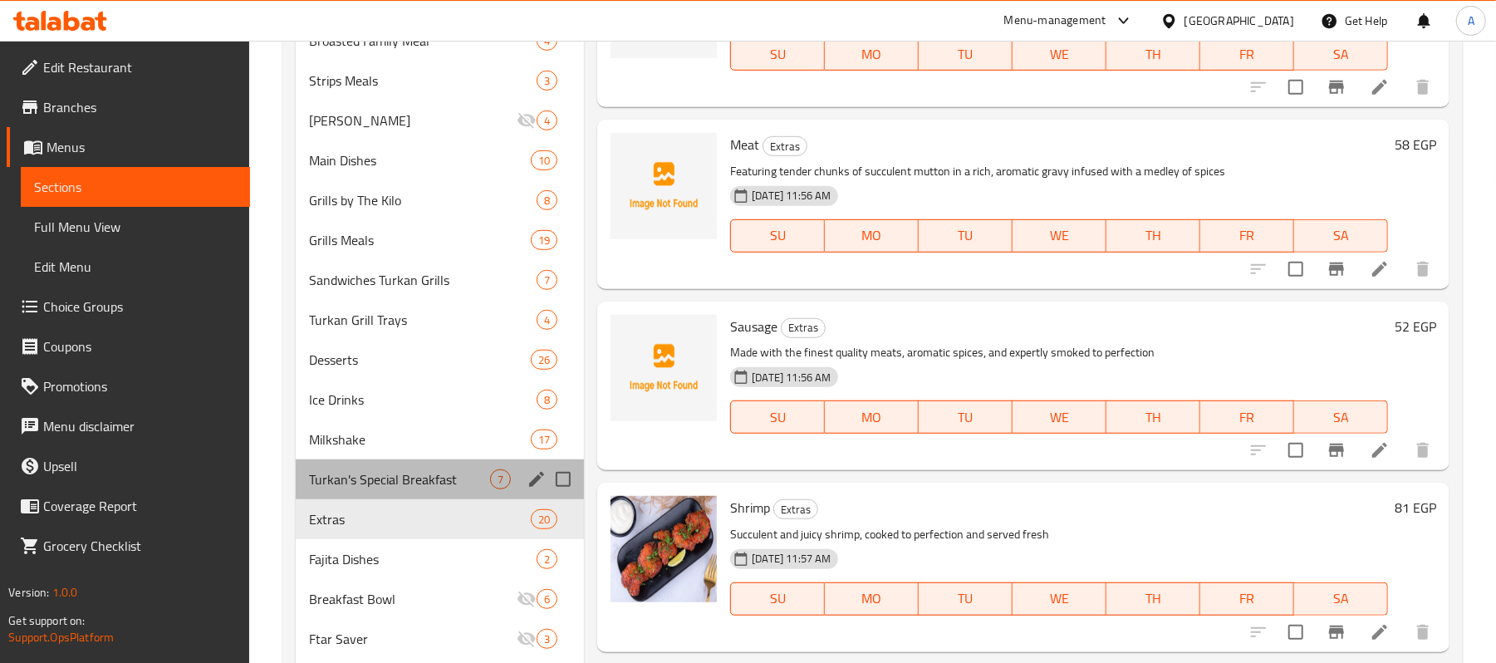
click at [433, 462] on div "Turkan's Special Breakfast 7" at bounding box center [440, 479] width 288 height 40
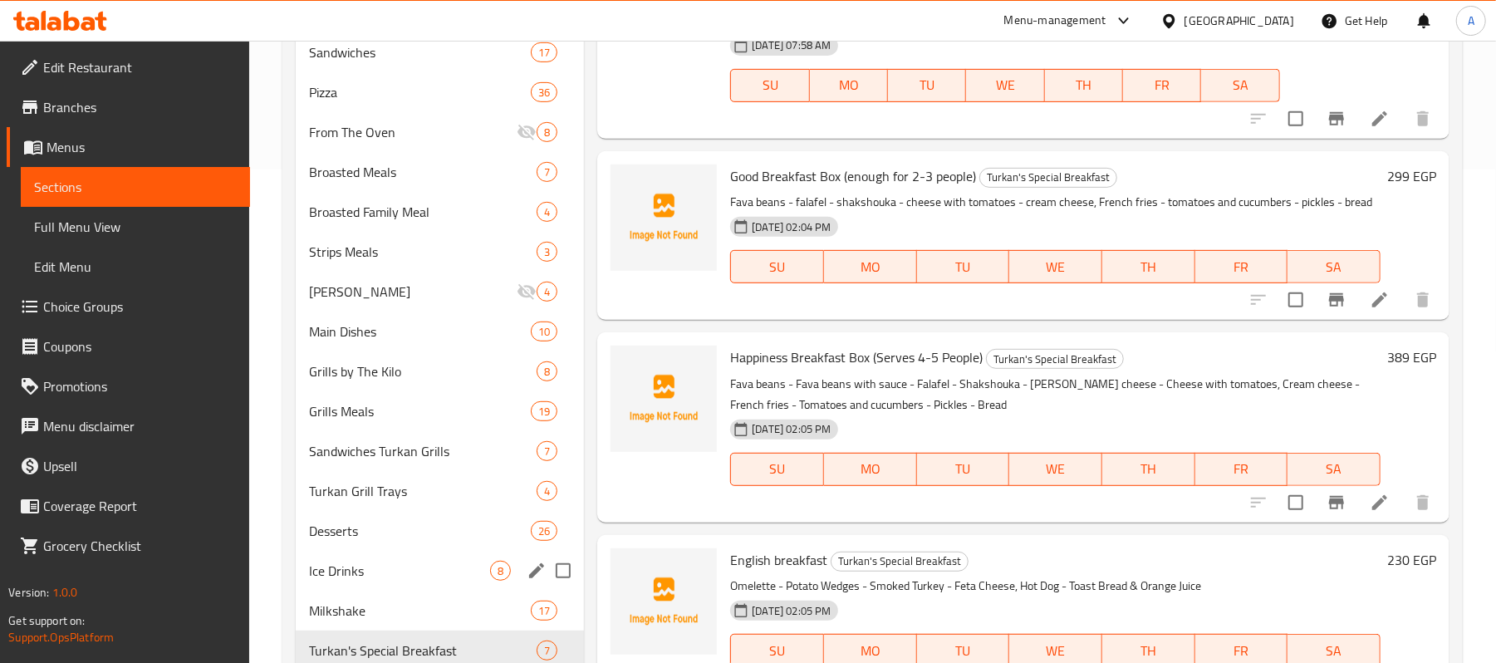
scroll to position [332, 0]
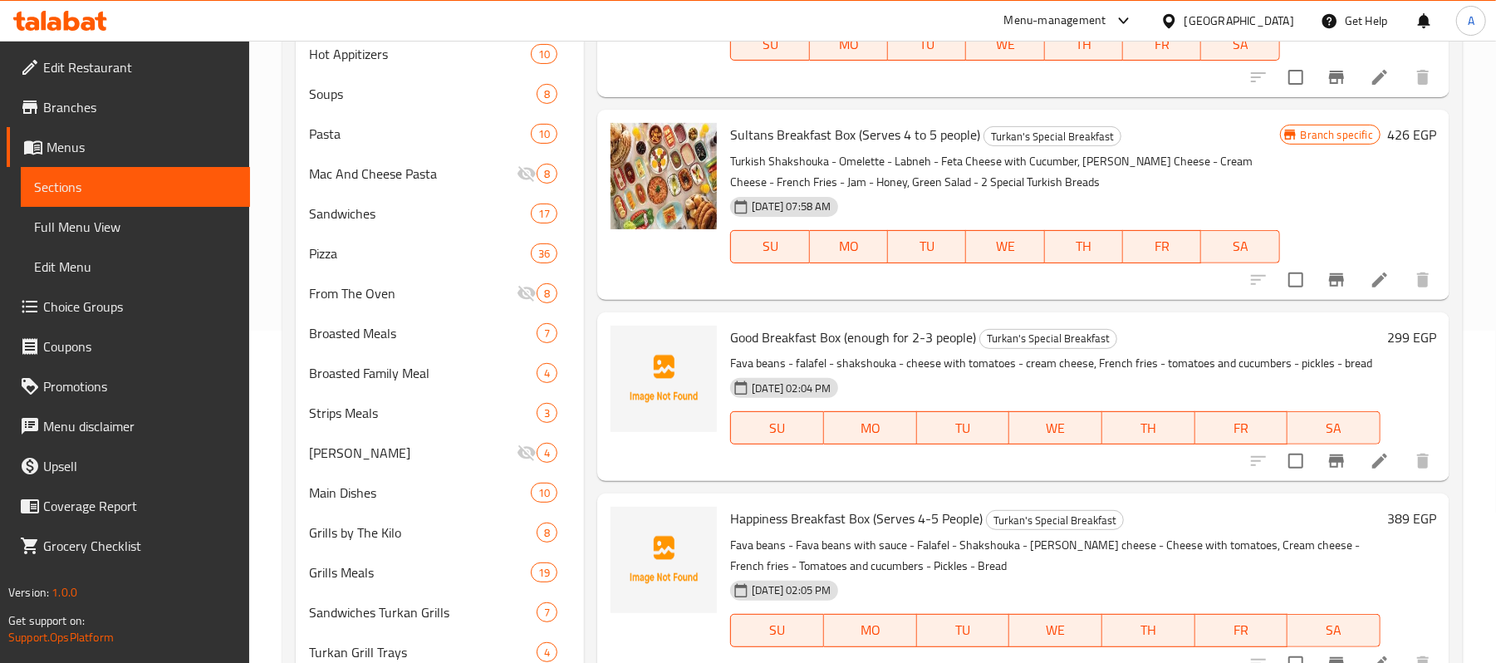
click at [1185, 24] on div at bounding box center [1173, 21] width 24 height 18
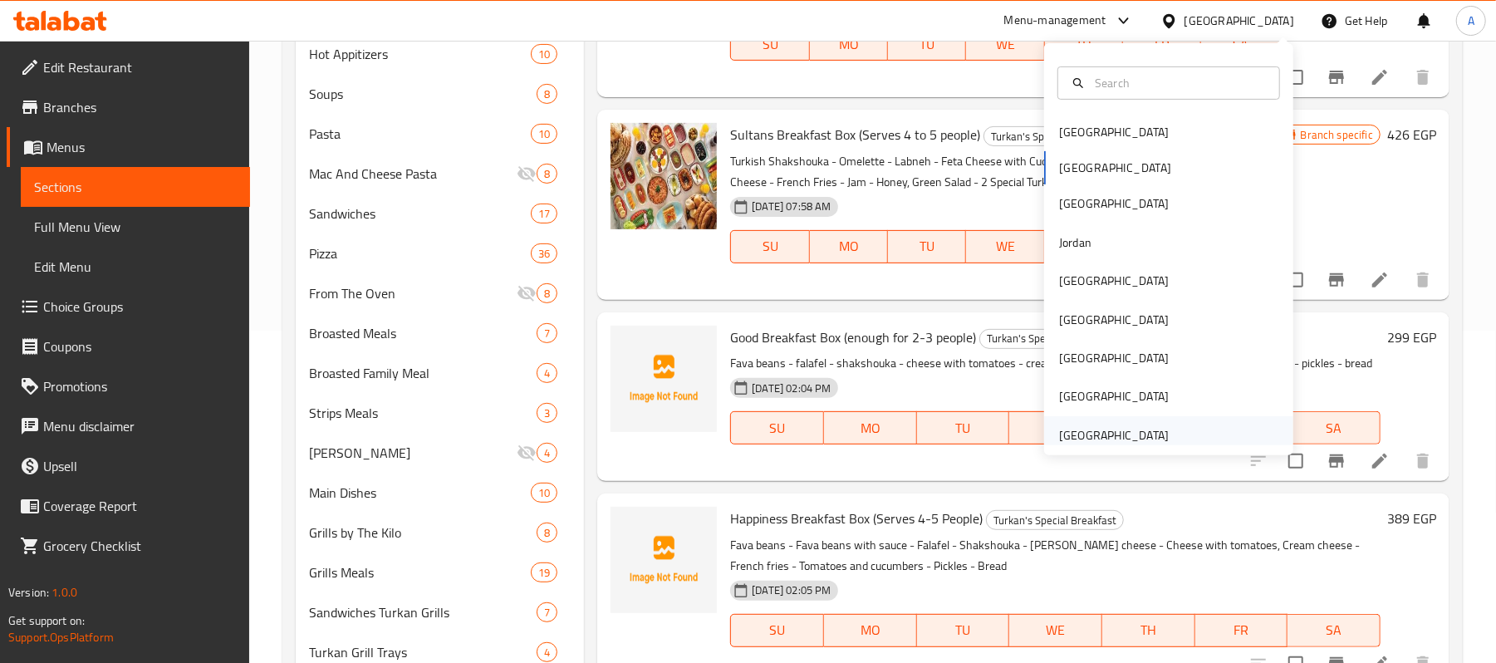
click at [1145, 433] on div "[GEOGRAPHIC_DATA]" at bounding box center [1114, 435] width 110 height 18
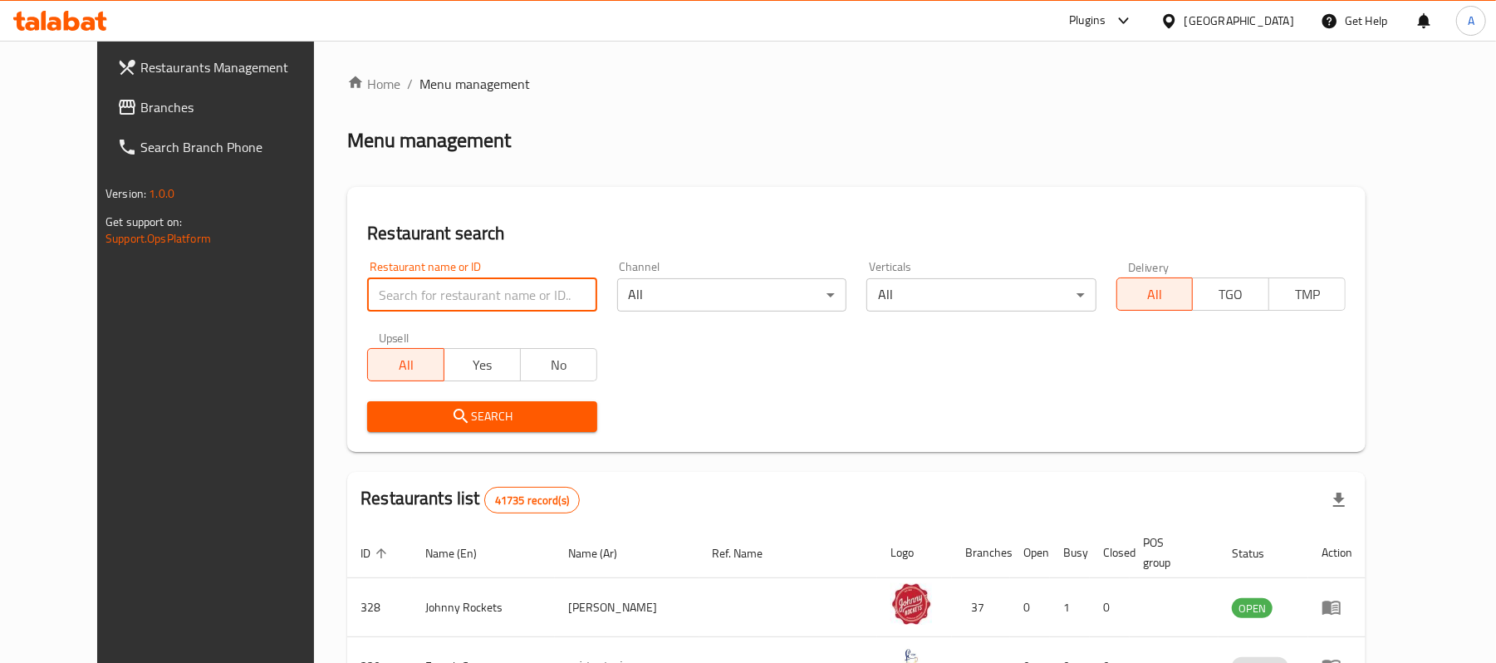
click at [399, 292] on input "search" at bounding box center [481, 294] width 229 height 33
click at [394, 296] on input "search" at bounding box center [481, 294] width 229 height 33
type input "Baghdad al iraqi"
click button "Search" at bounding box center [481, 416] width 229 height 31
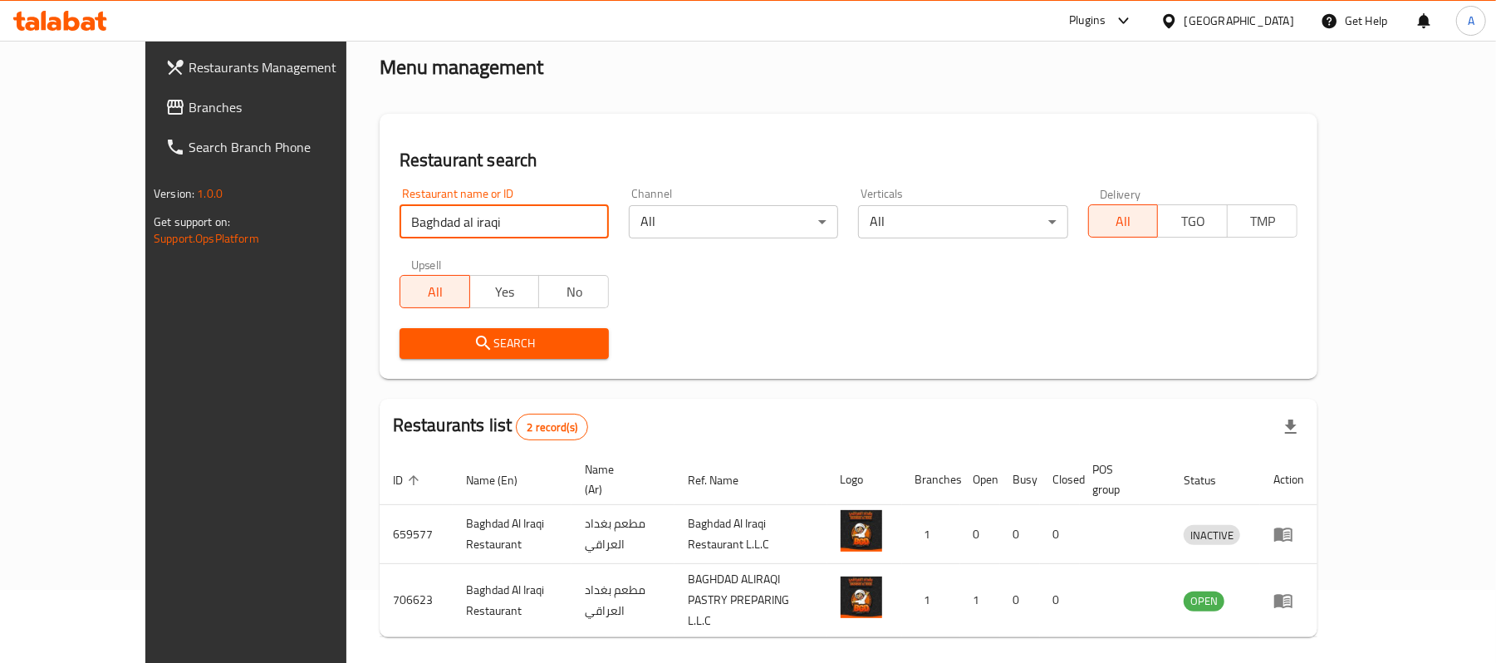
scroll to position [105, 0]
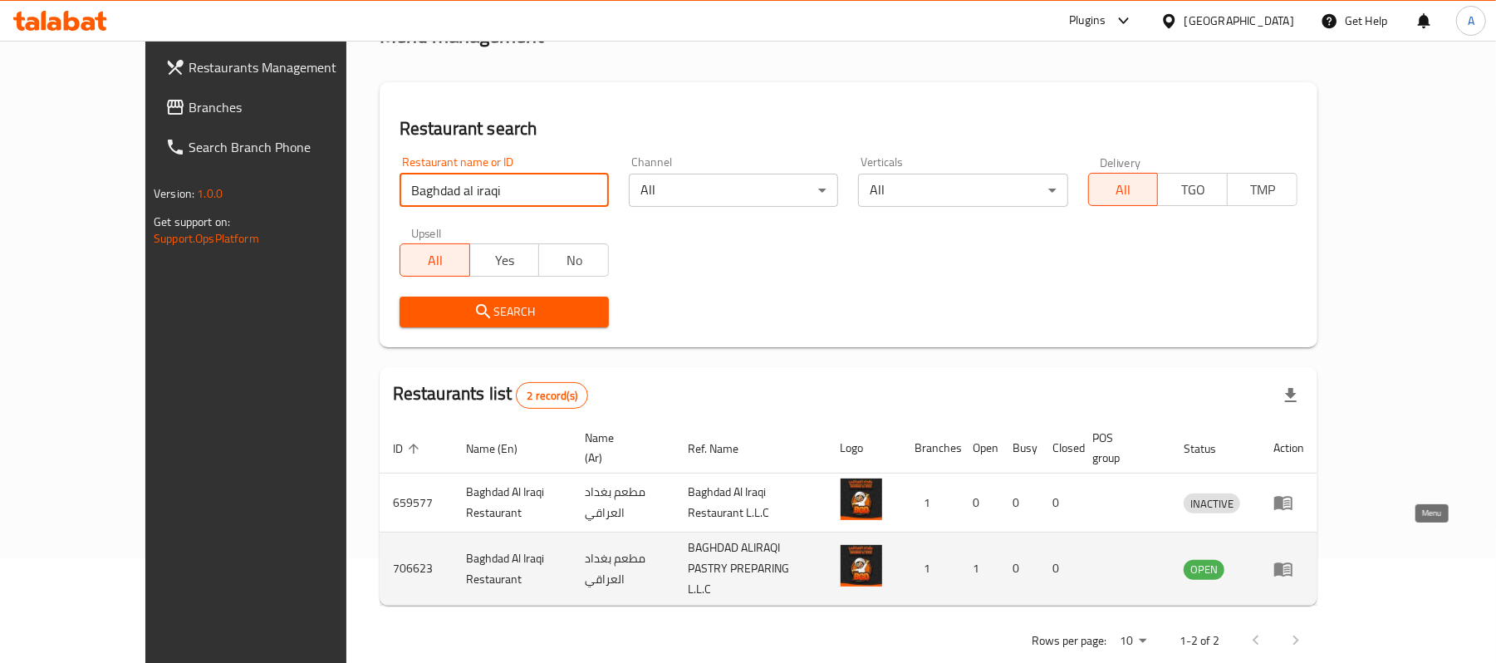
click at [1294, 559] on icon "enhanced table" at bounding box center [1284, 569] width 20 height 20
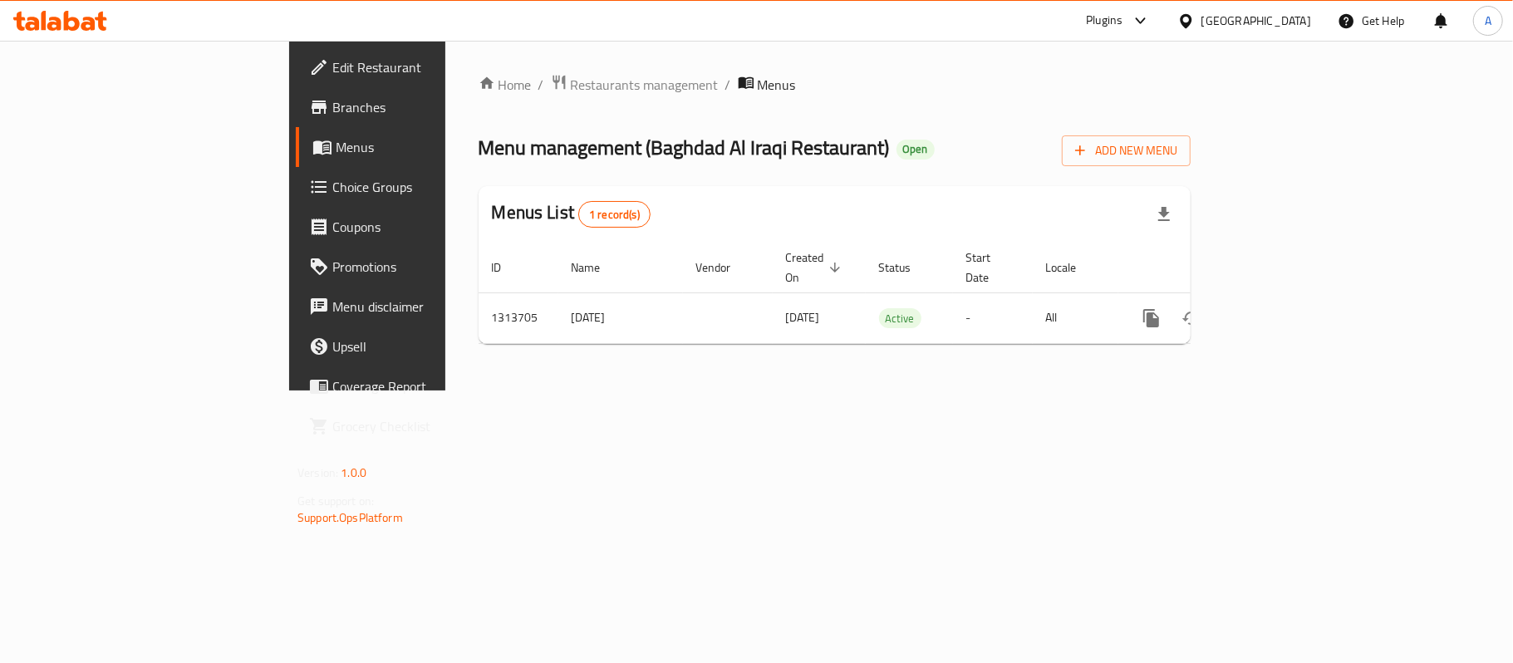
click at [332, 65] on span "Edit Restaurant" at bounding box center [430, 67] width 196 height 20
